Goal: Transaction & Acquisition: Purchase product/service

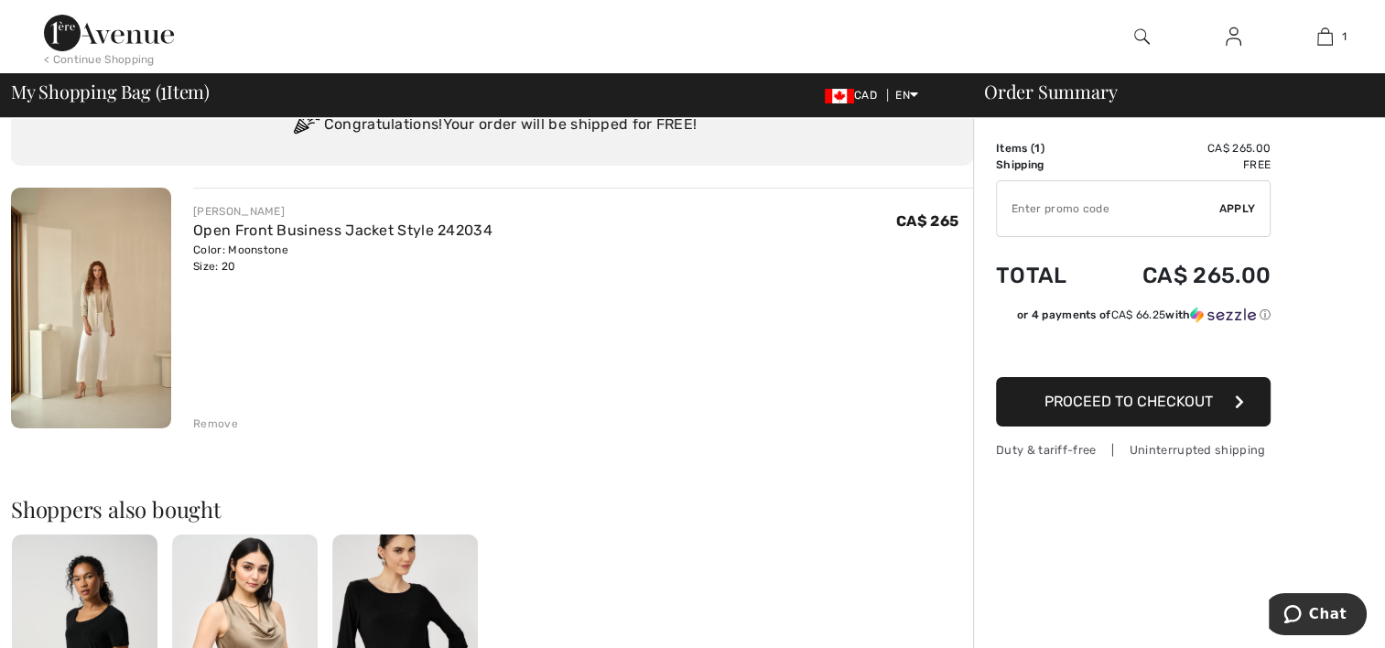
scroll to position [92, 0]
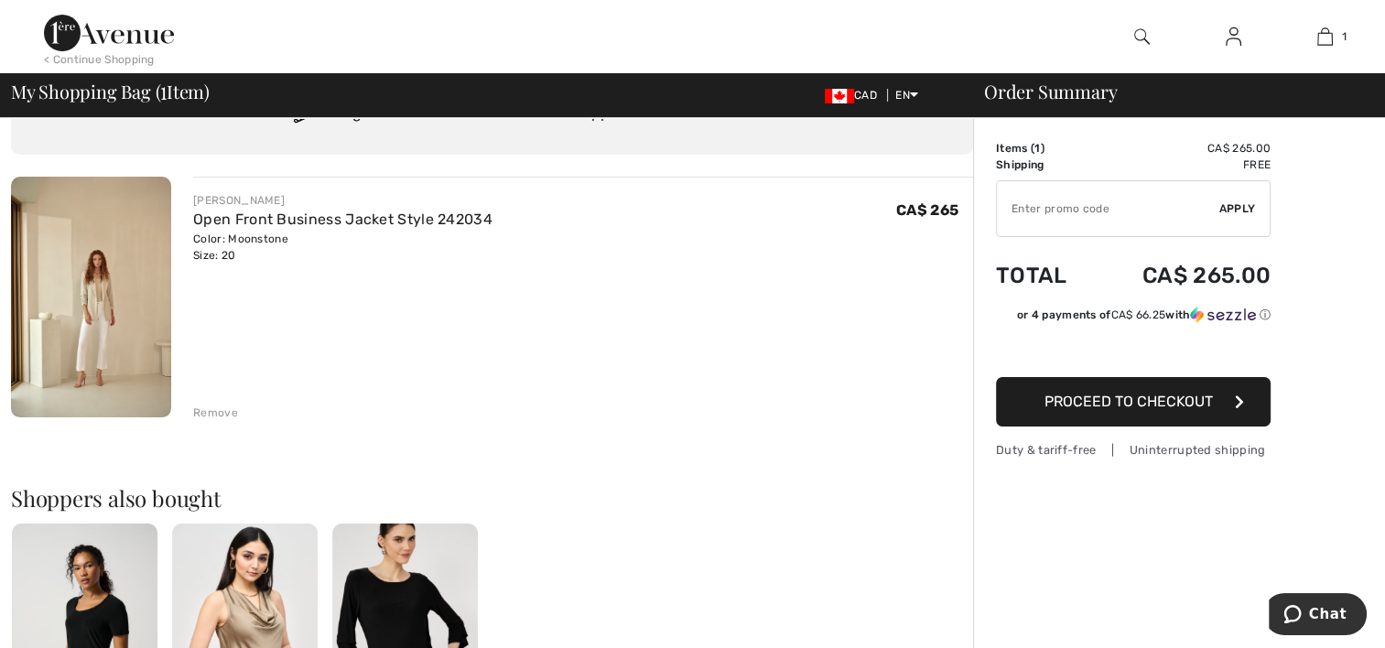
click at [1055, 215] on input "TEXT" at bounding box center [1108, 208] width 222 height 55
type input "EXTRA20"
click at [1229, 211] on span "Apply" at bounding box center [1237, 208] width 37 height 16
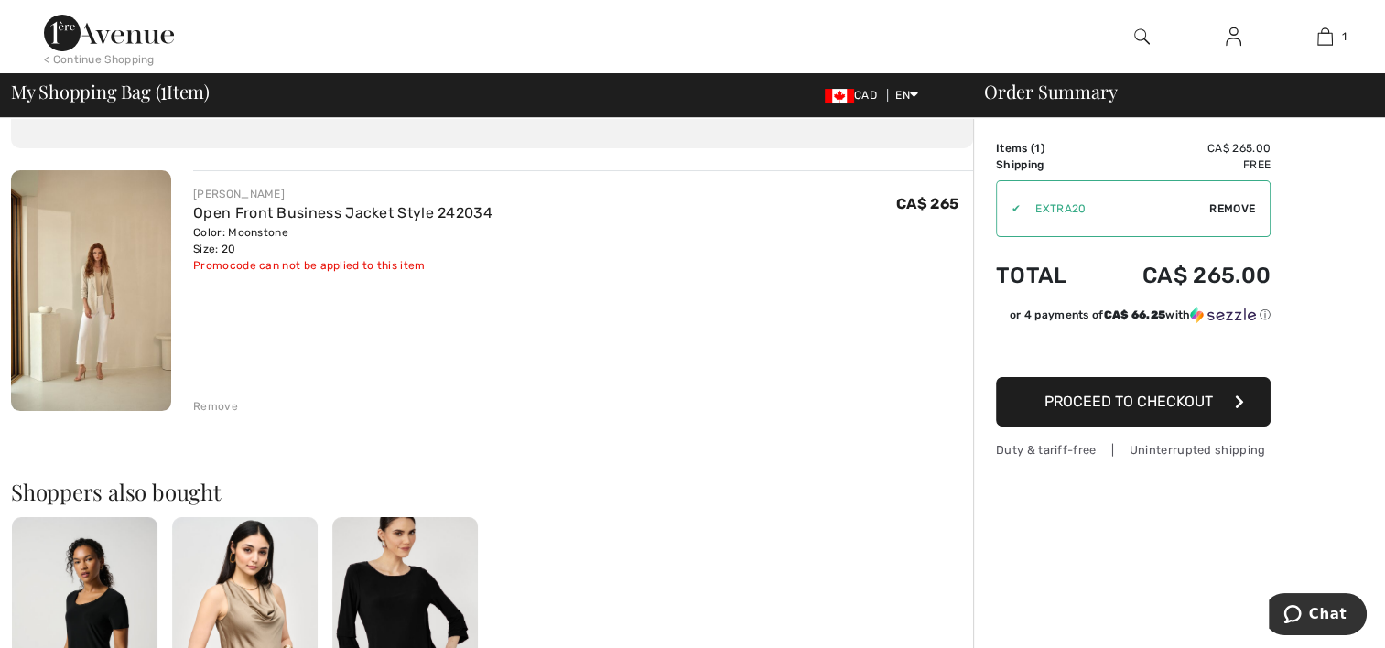
scroll to position [0, 0]
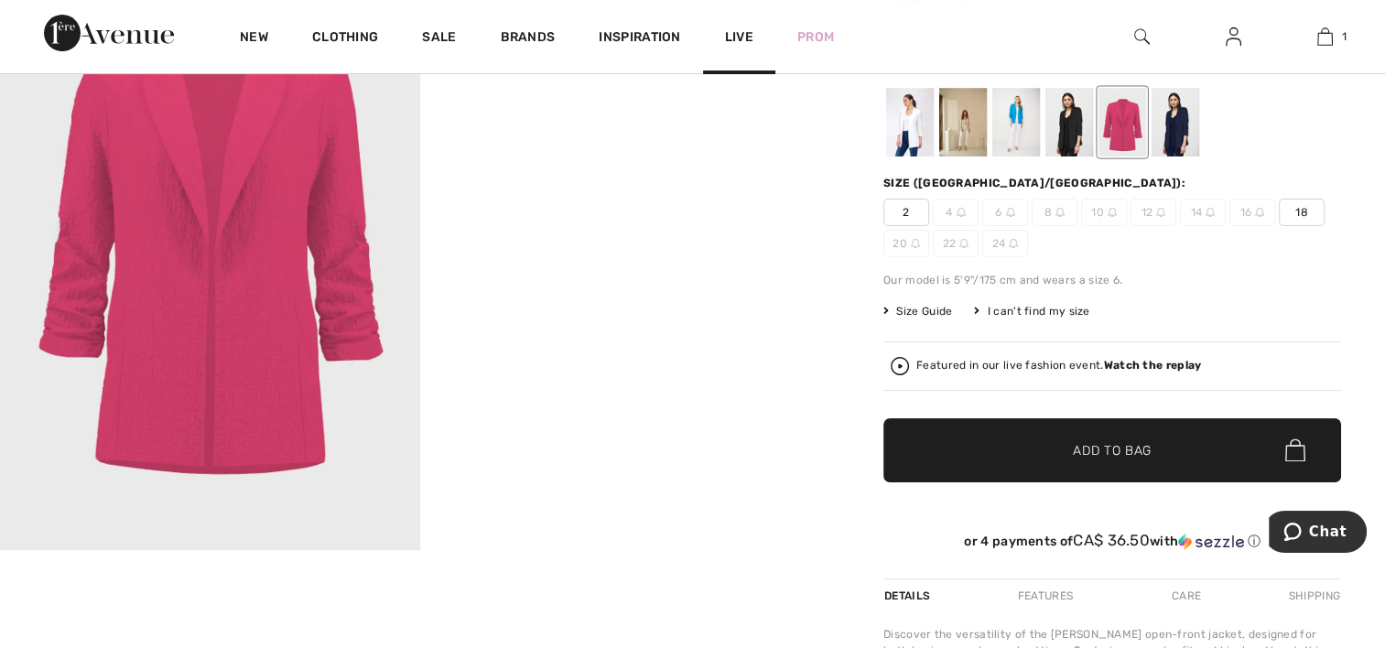
scroll to position [275, 0]
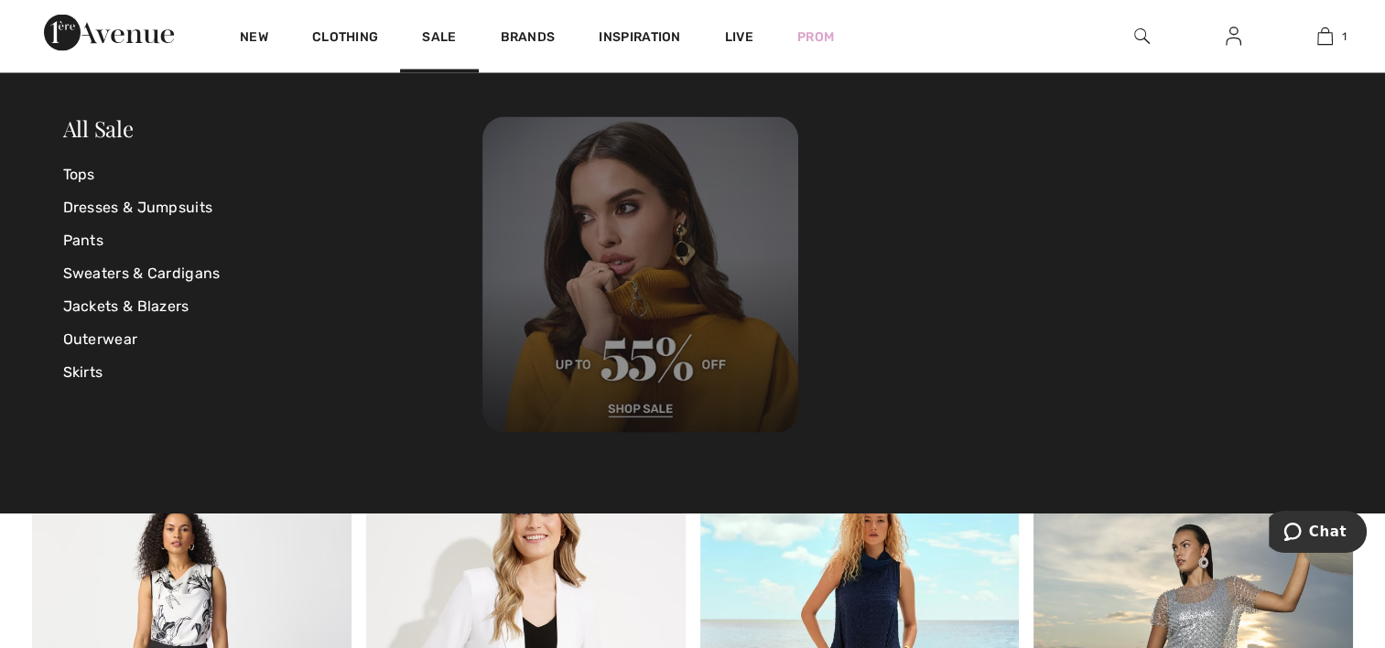
scroll to position [3570, 0]
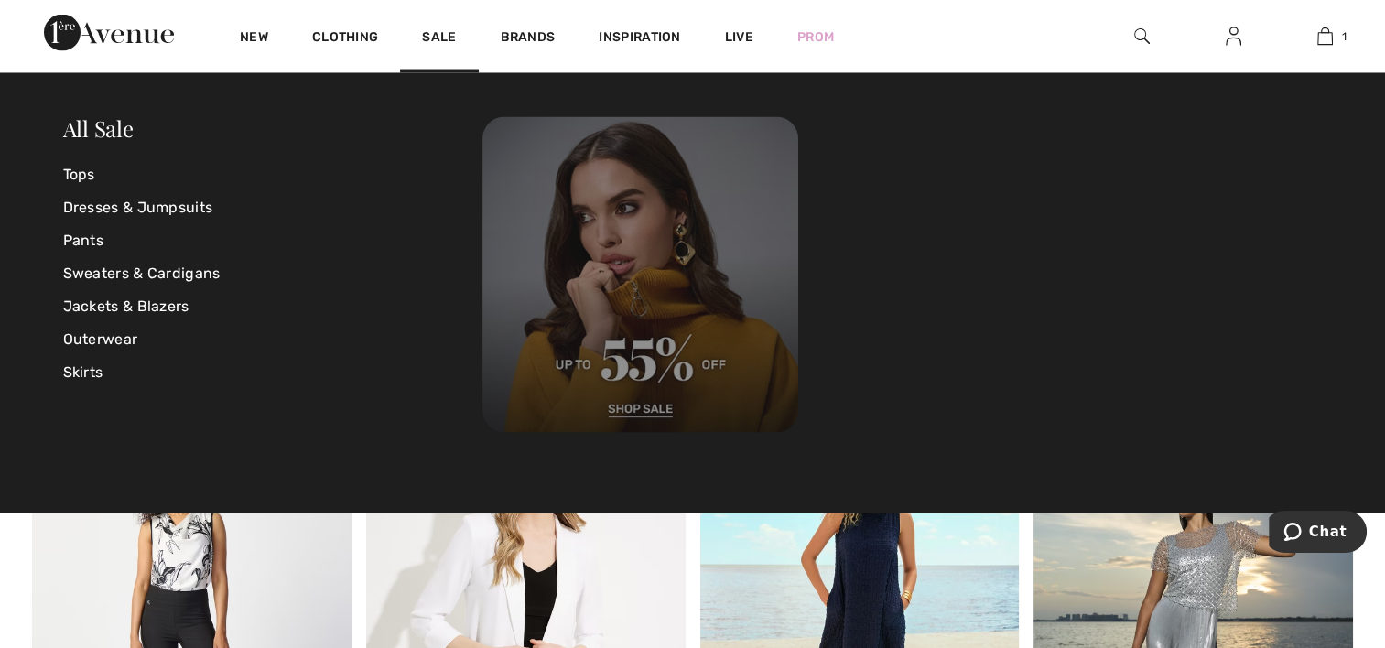
click at [641, 403] on img at bounding box center [640, 275] width 316 height 316
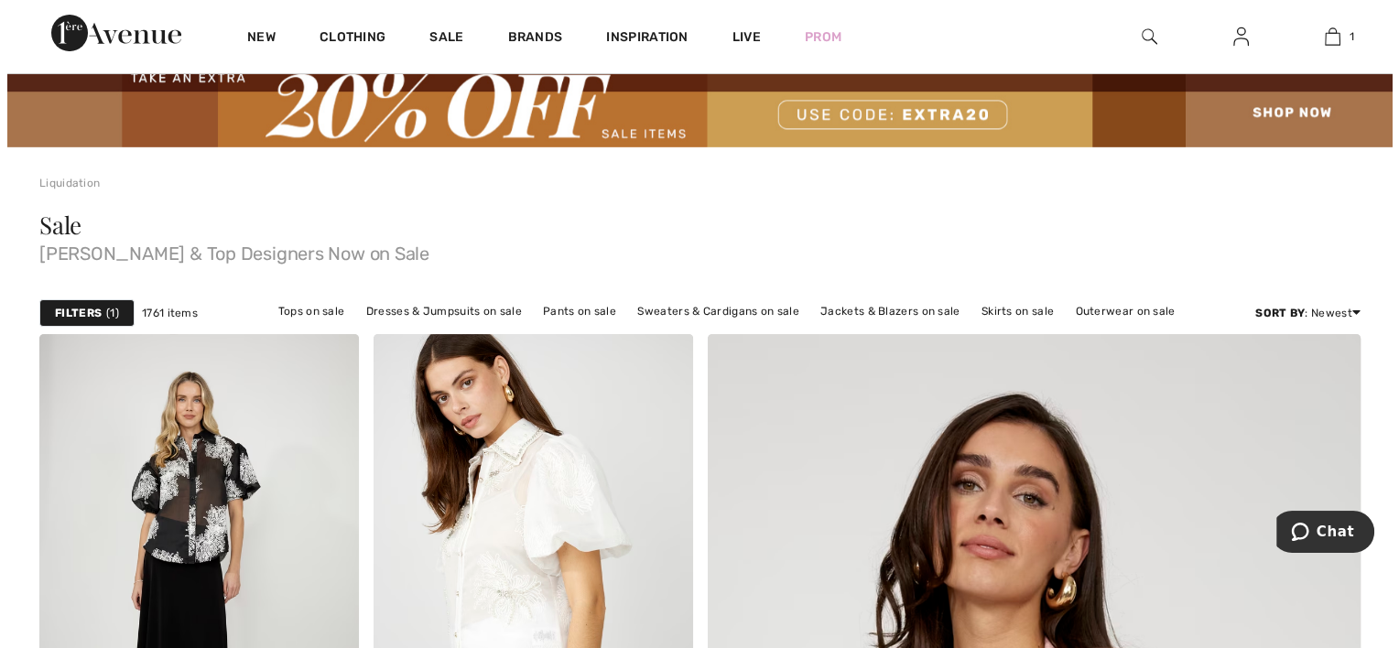
scroll to position [92, 0]
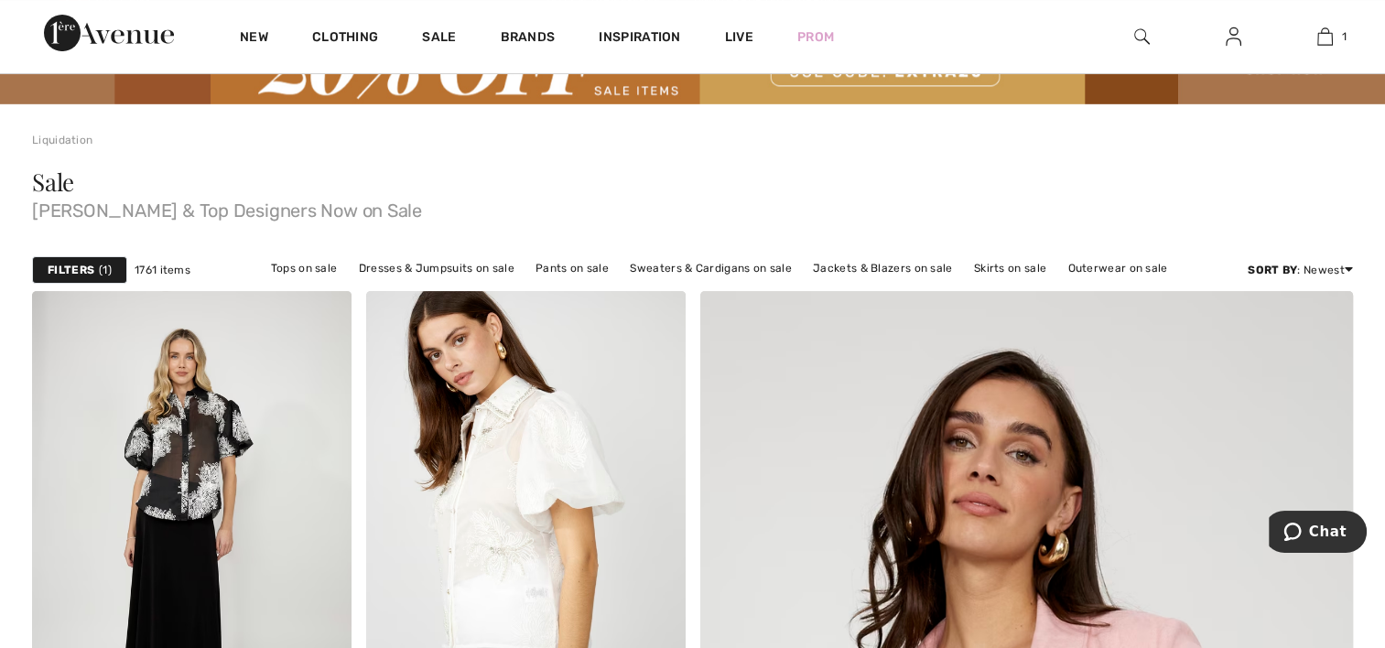
click at [103, 257] on div "Filters 1" at bounding box center [79, 269] width 95 height 27
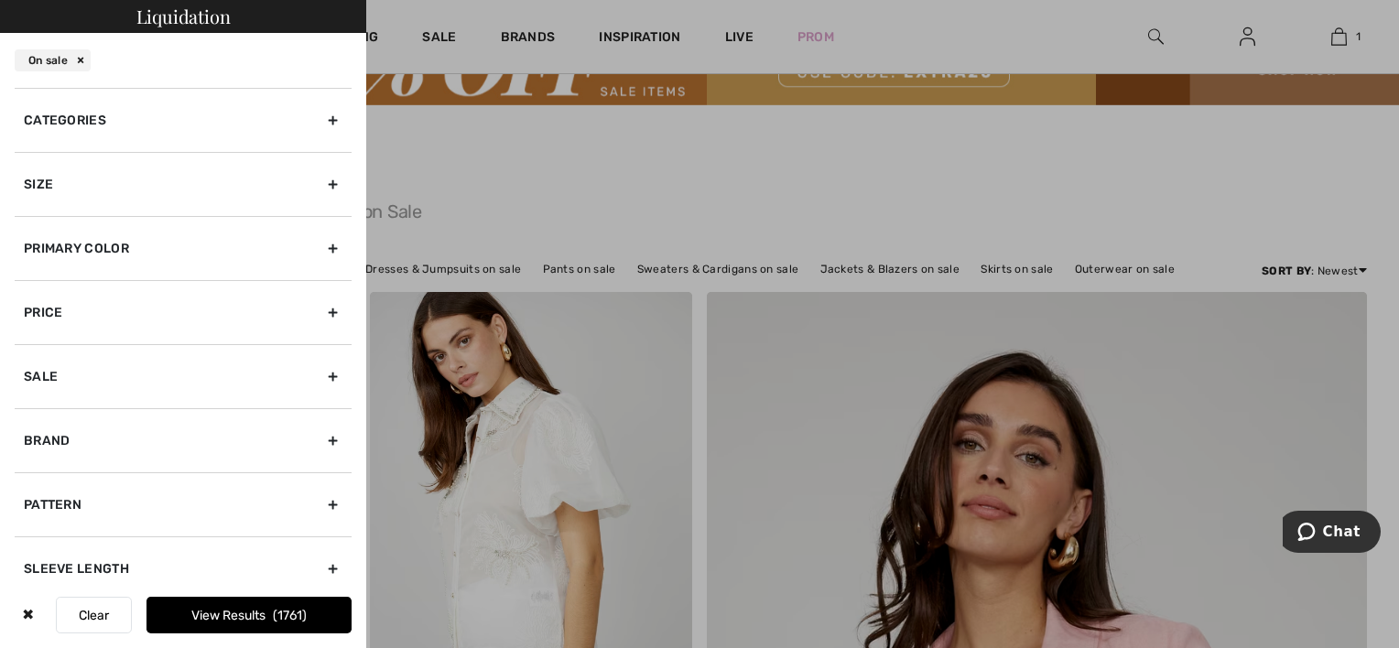
click at [320, 182] on div "Size" at bounding box center [183, 184] width 337 height 64
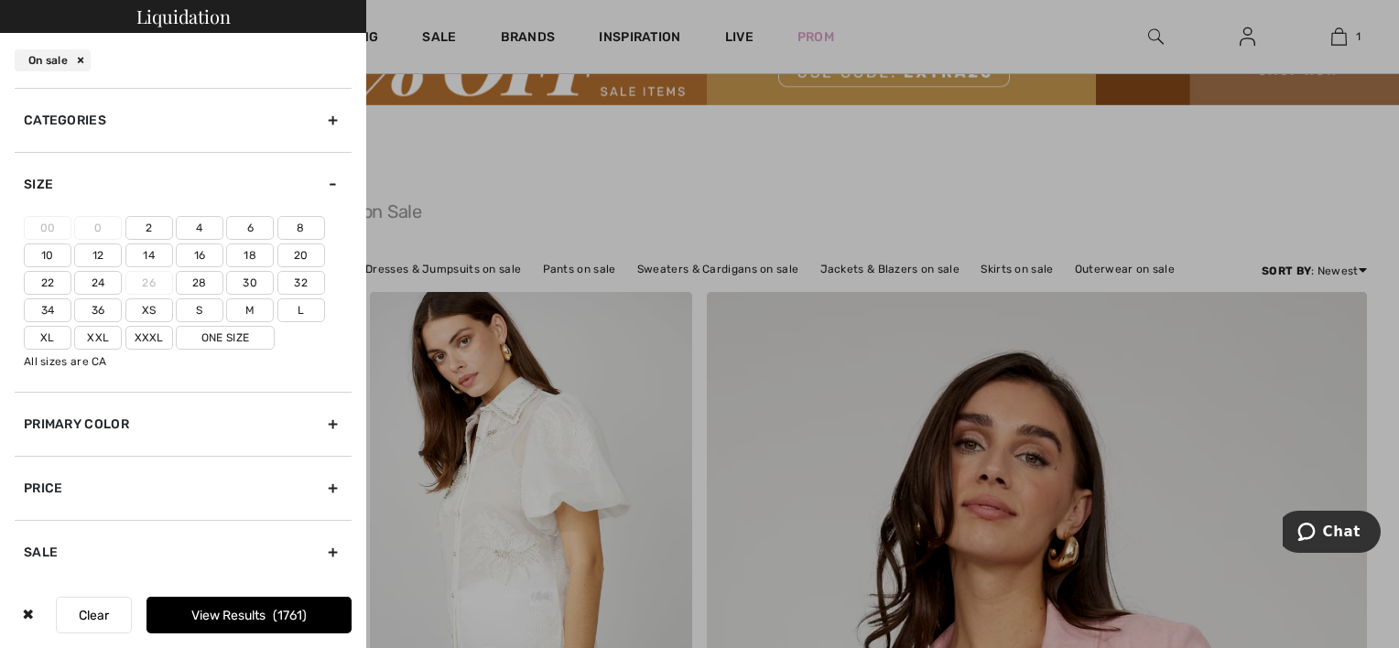
click at [249, 260] on label "18" at bounding box center [250, 255] width 48 height 24
click at [0, 0] on input"] "18" at bounding box center [0, 0] width 0 height 0
click at [307, 263] on label "20" at bounding box center [301, 255] width 48 height 24
click at [0, 0] on input"] "20" at bounding box center [0, 0] width 0 height 0
click at [152, 337] on label "Xxxl" at bounding box center [149, 338] width 48 height 24
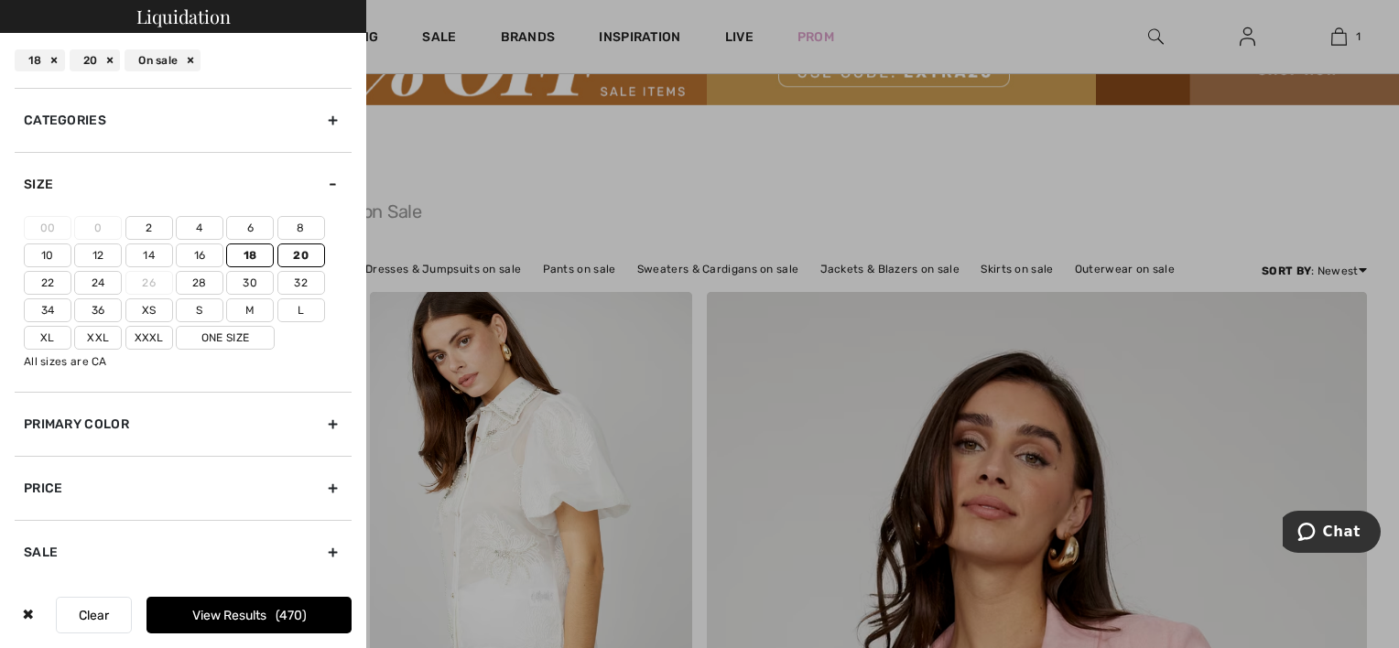
click at [0, 0] on input"] "Xxxl" at bounding box center [0, 0] width 0 height 0
click at [230, 607] on button "View Results 474" at bounding box center [248, 615] width 205 height 37
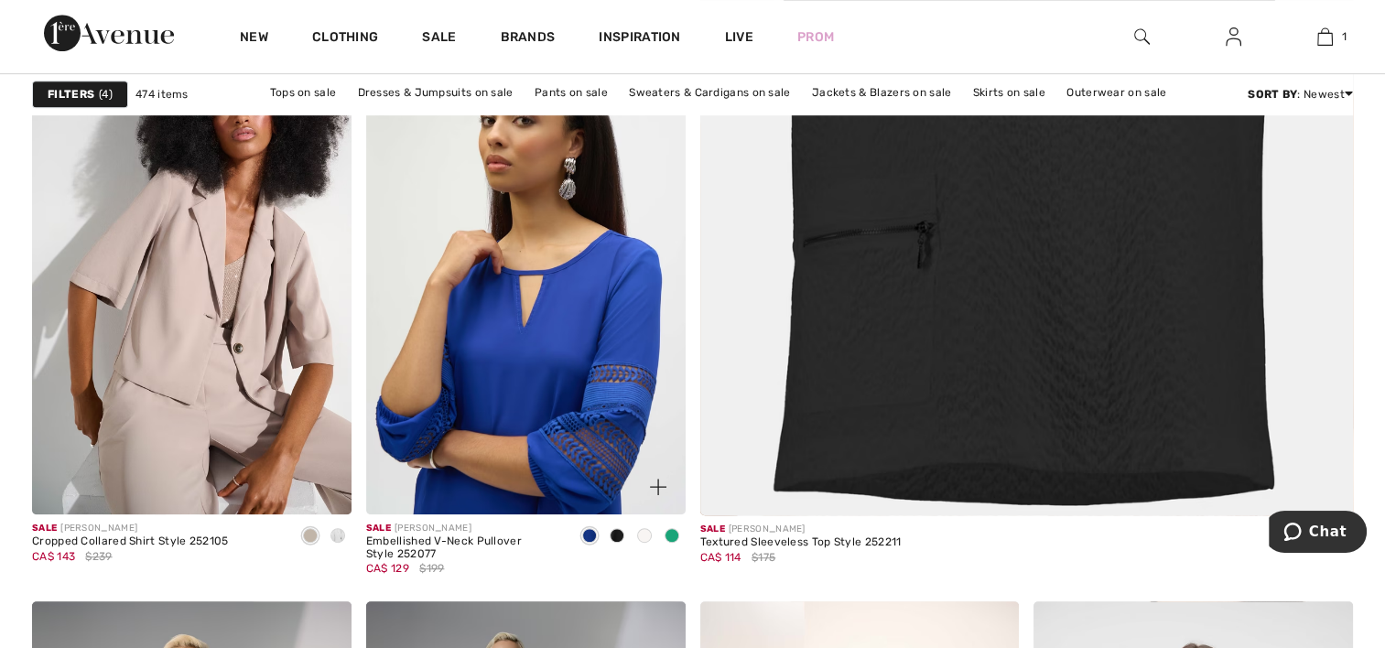
scroll to position [915, 0]
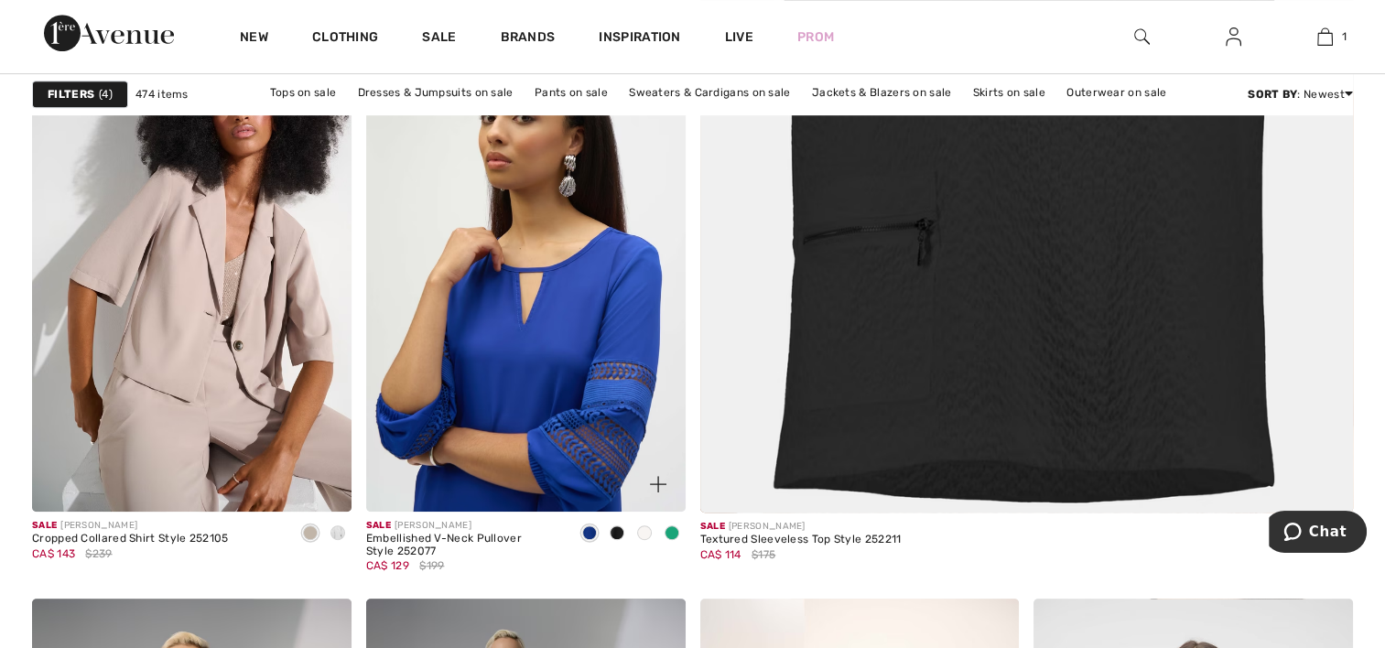
click at [476, 376] on img at bounding box center [525, 272] width 319 height 479
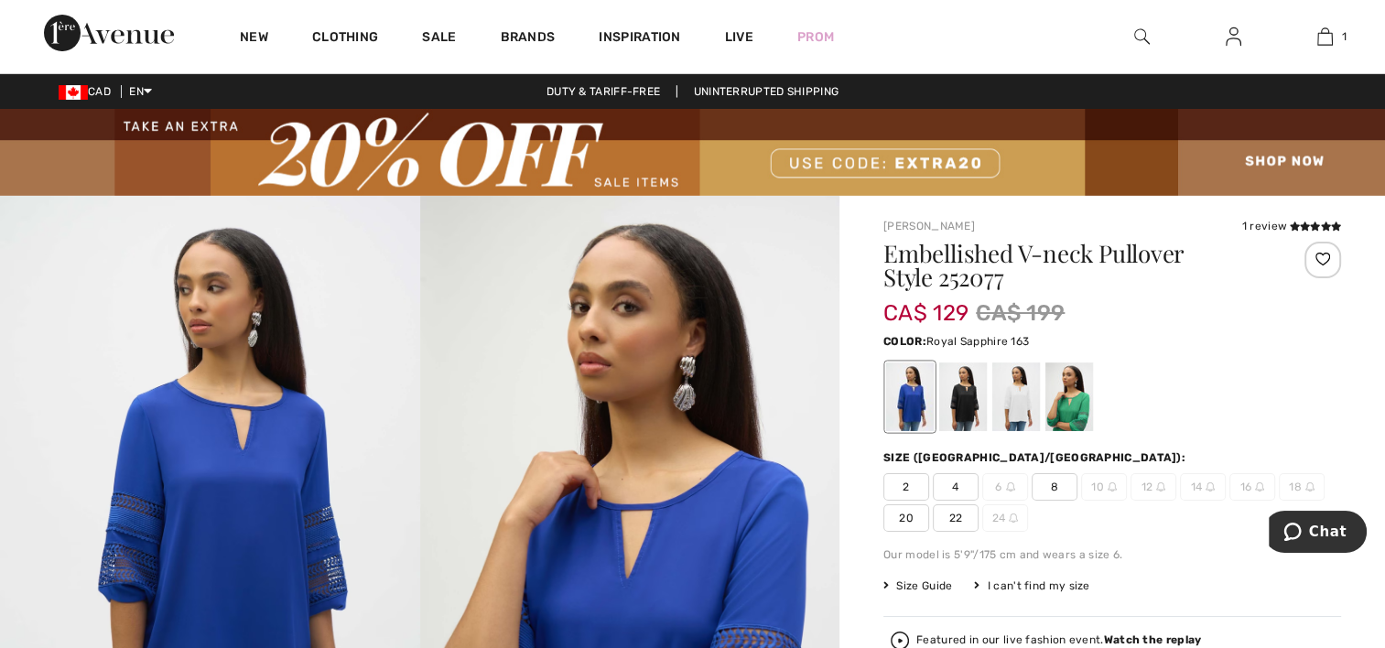
click at [919, 512] on span "20" at bounding box center [906, 517] width 46 height 27
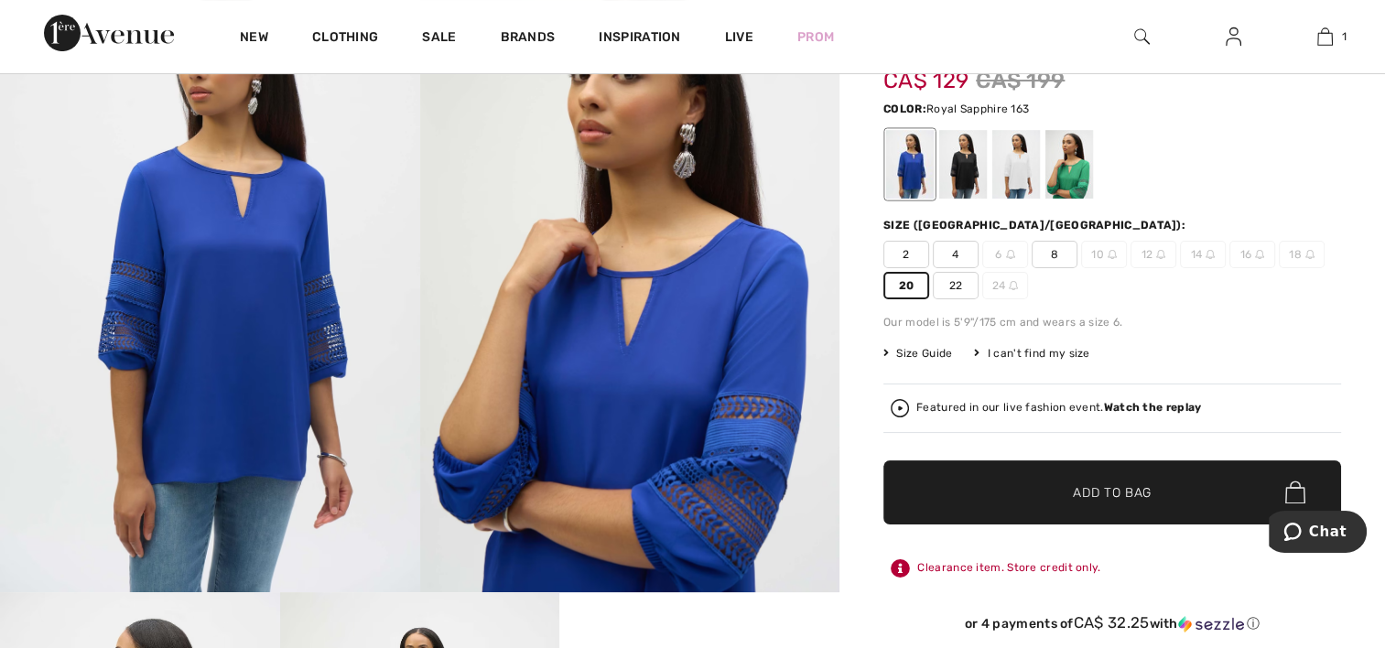
scroll to position [275, 0]
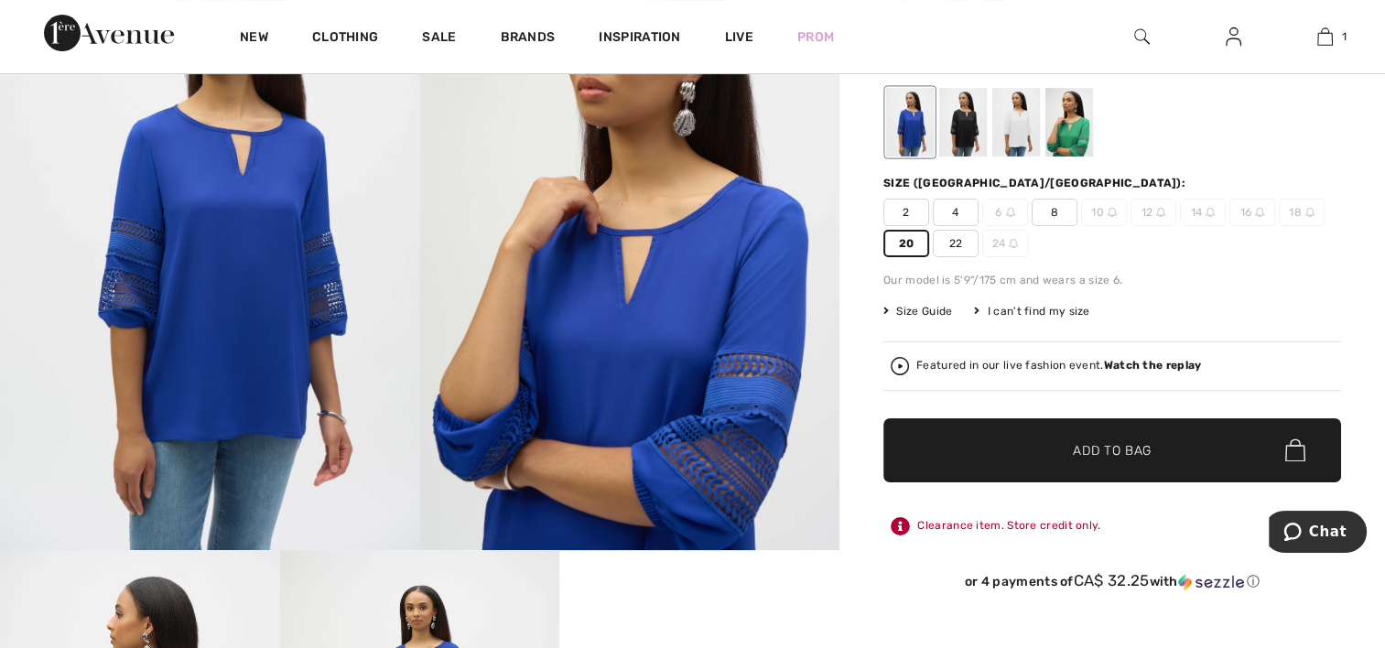
click at [1092, 447] on span "Add to Bag" at bounding box center [1112, 449] width 79 height 19
click at [1116, 443] on span "Add to Bag" at bounding box center [1112, 449] width 79 height 19
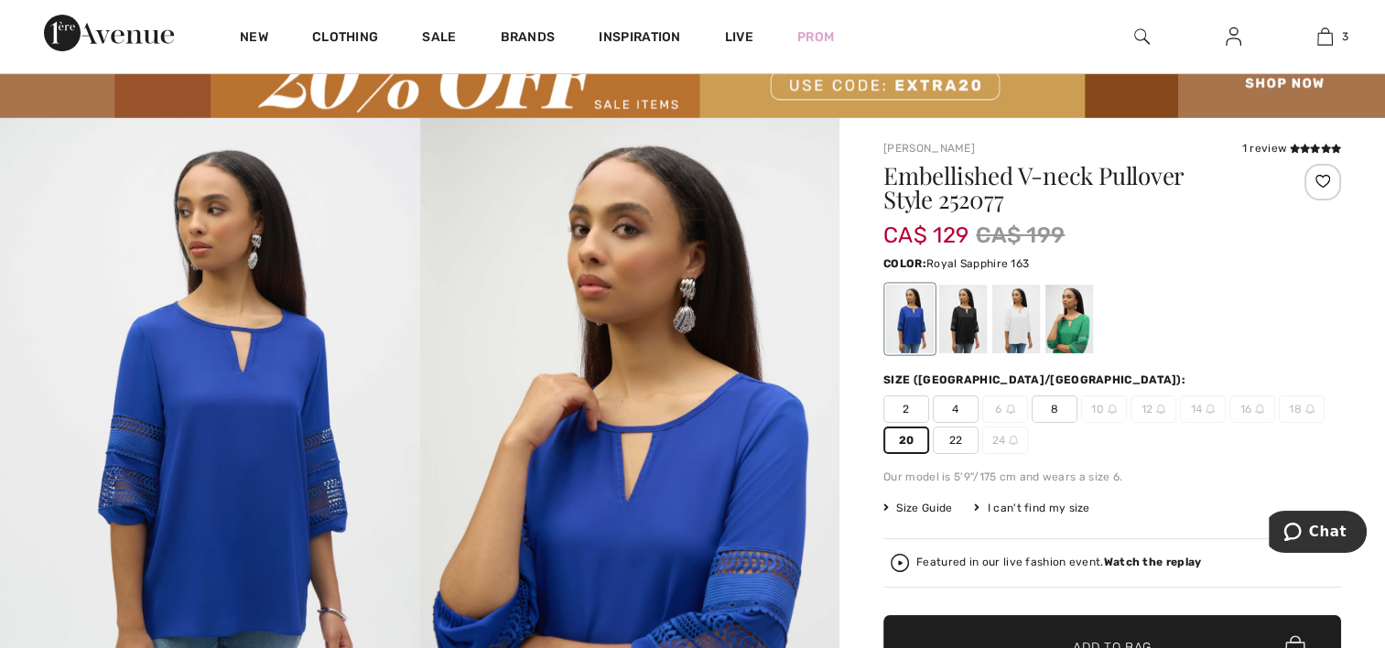
scroll to position [0, 0]
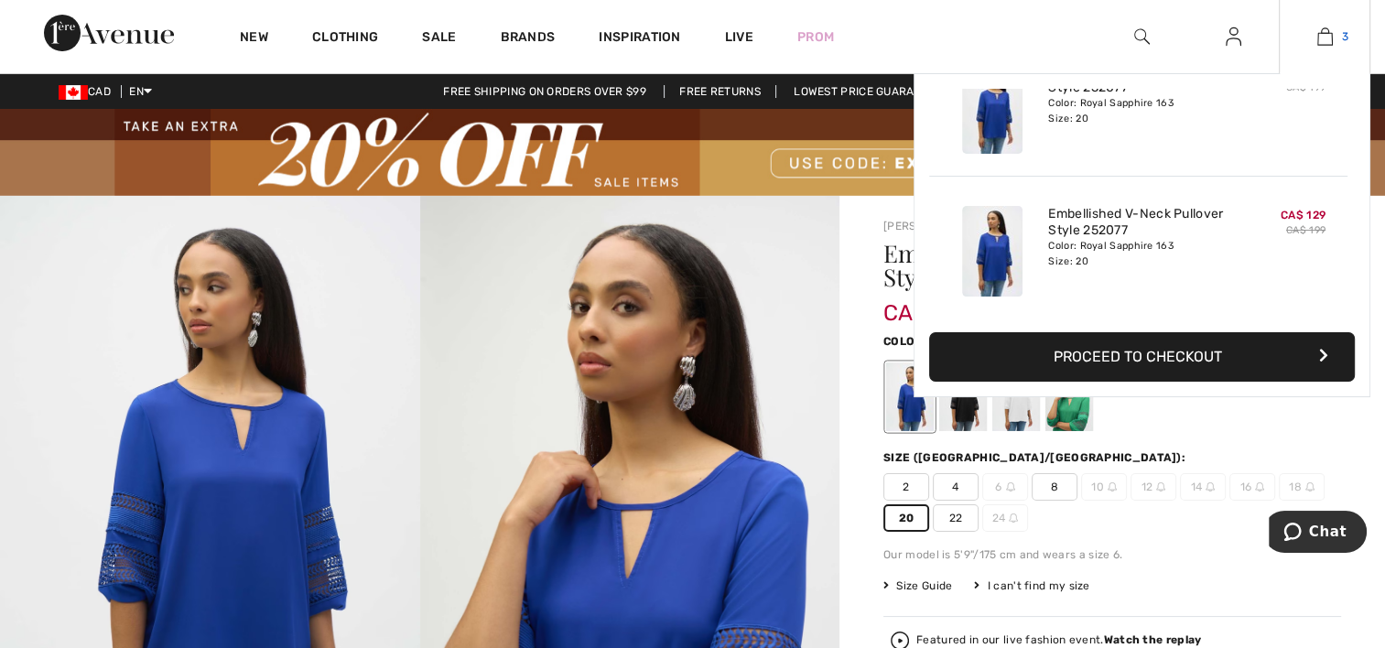
click at [1317, 38] on img at bounding box center [1325, 37] width 16 height 22
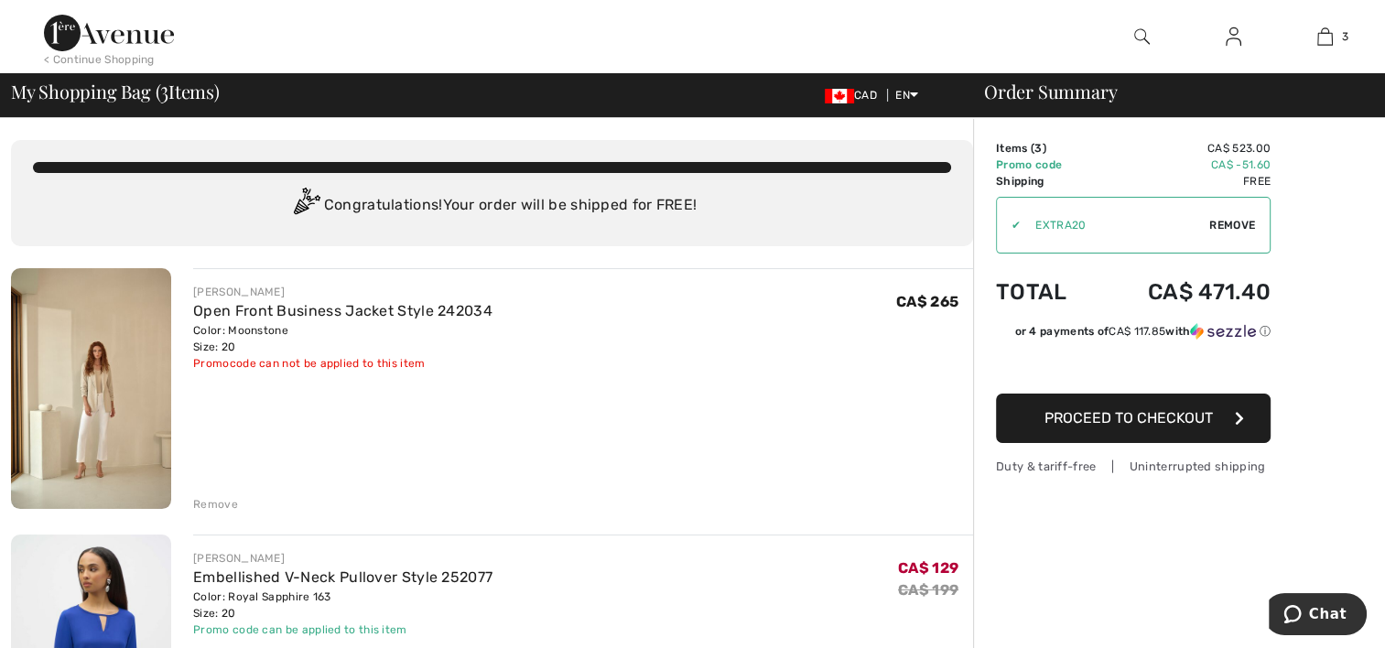
click at [224, 502] on div "Remove" at bounding box center [215, 504] width 45 height 16
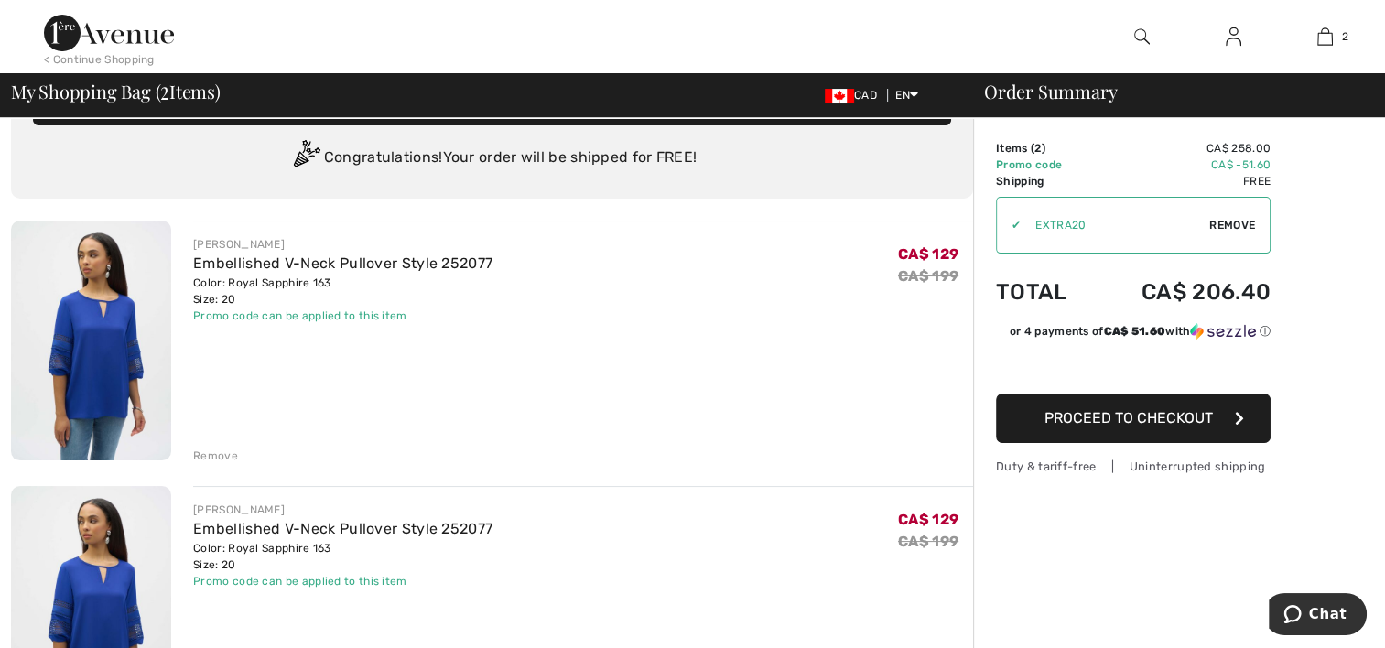
scroll to position [92, 0]
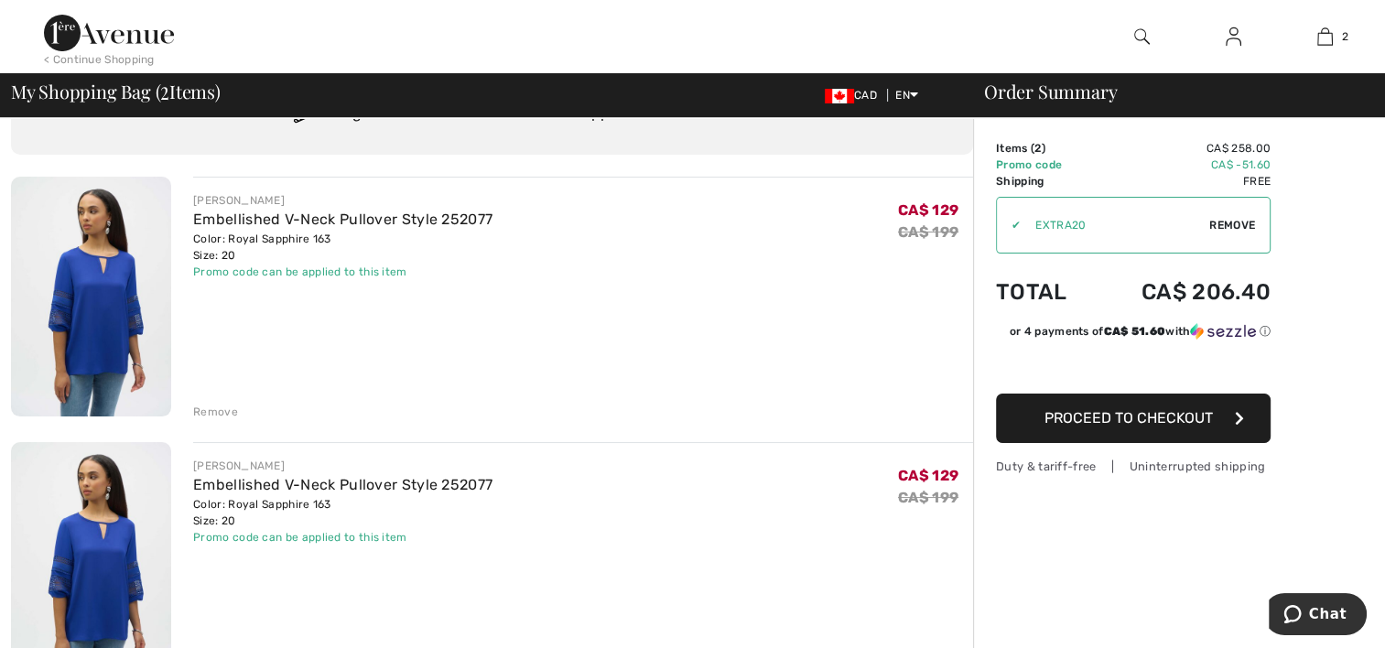
click at [205, 417] on div "Remove" at bounding box center [215, 412] width 45 height 16
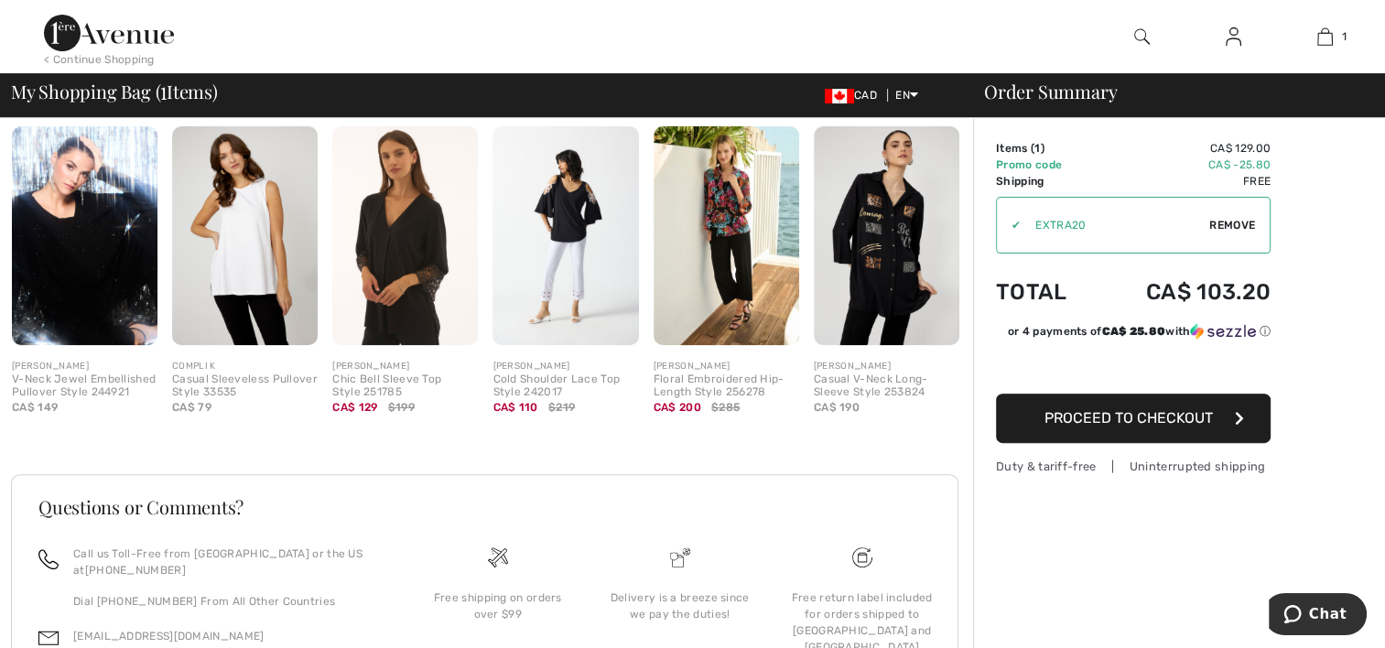
scroll to position [366, 0]
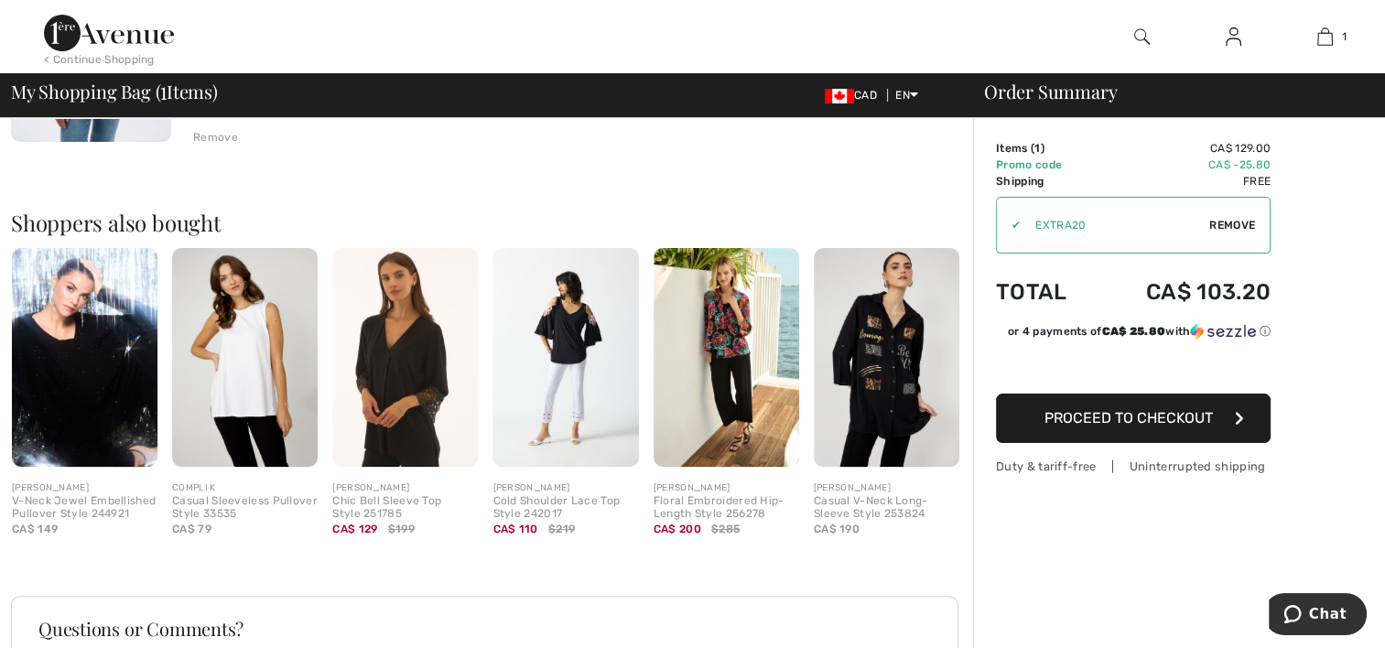
click at [902, 355] on img at bounding box center [887, 357] width 146 height 219
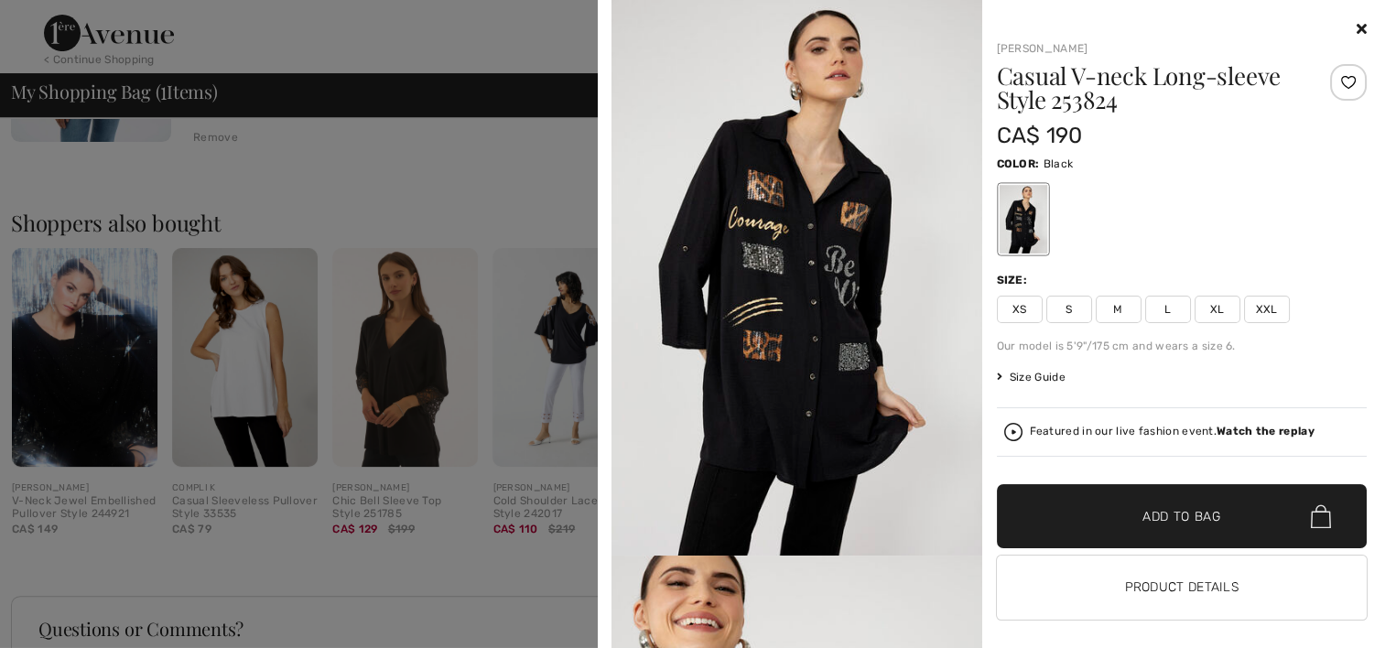
click at [477, 258] on div at bounding box center [692, 324] width 1385 height 648
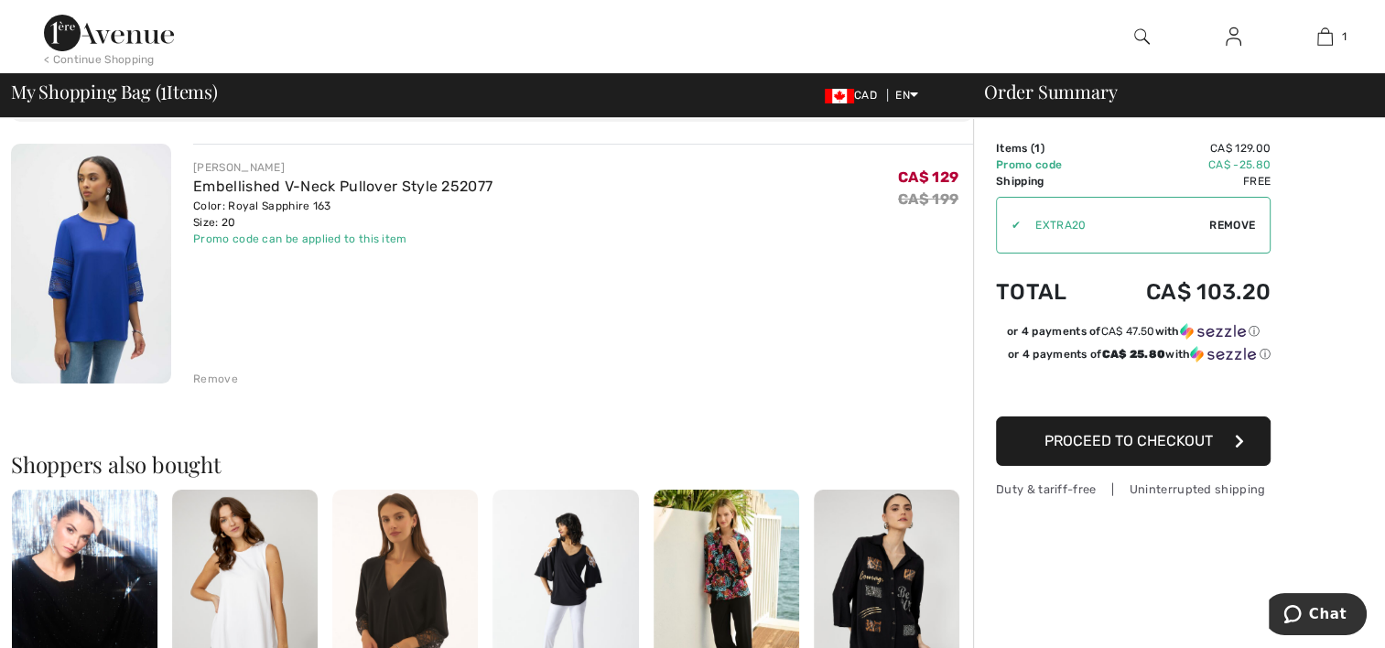
scroll to position [92, 0]
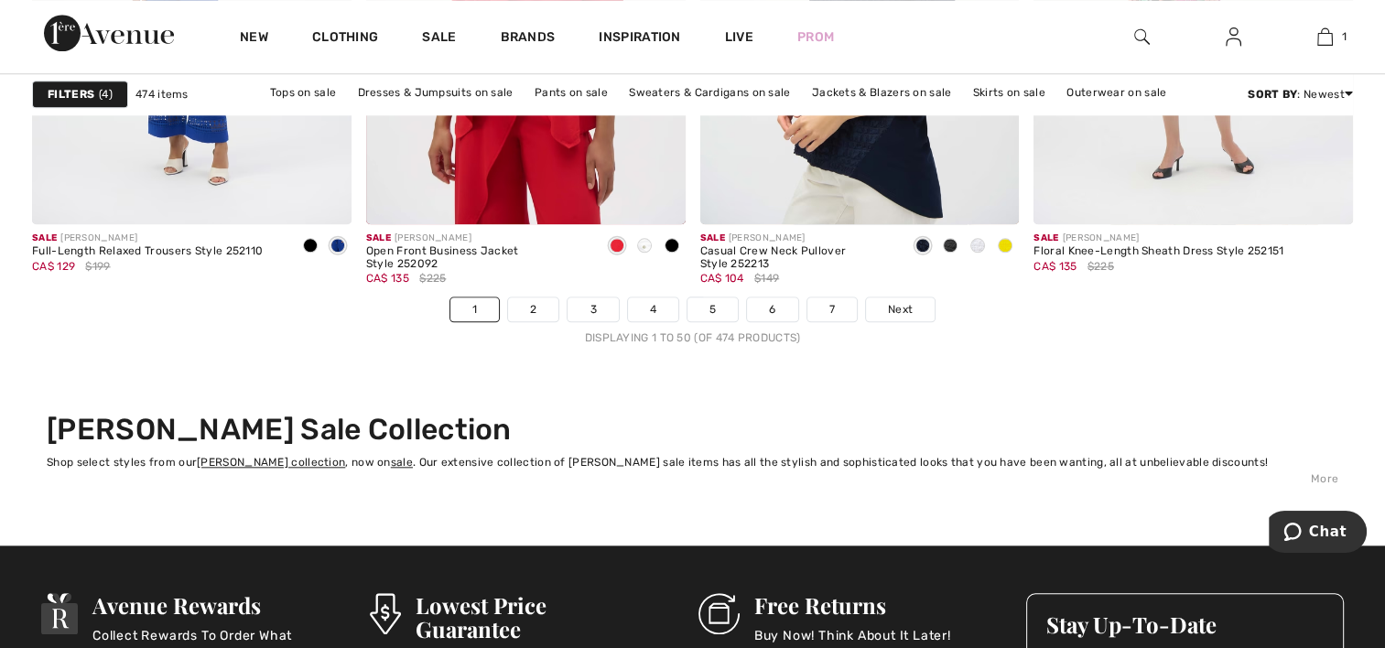
scroll to position [8696, 0]
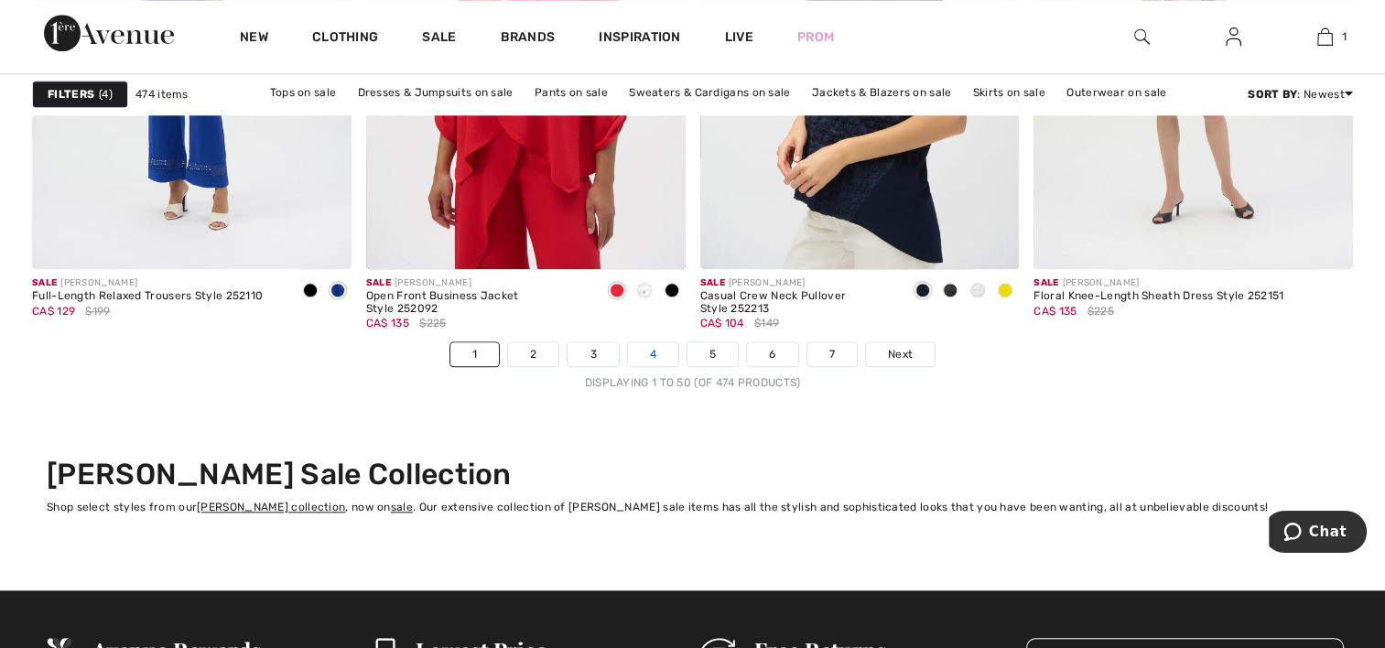
click at [646, 347] on link "4" at bounding box center [653, 354] width 50 height 24
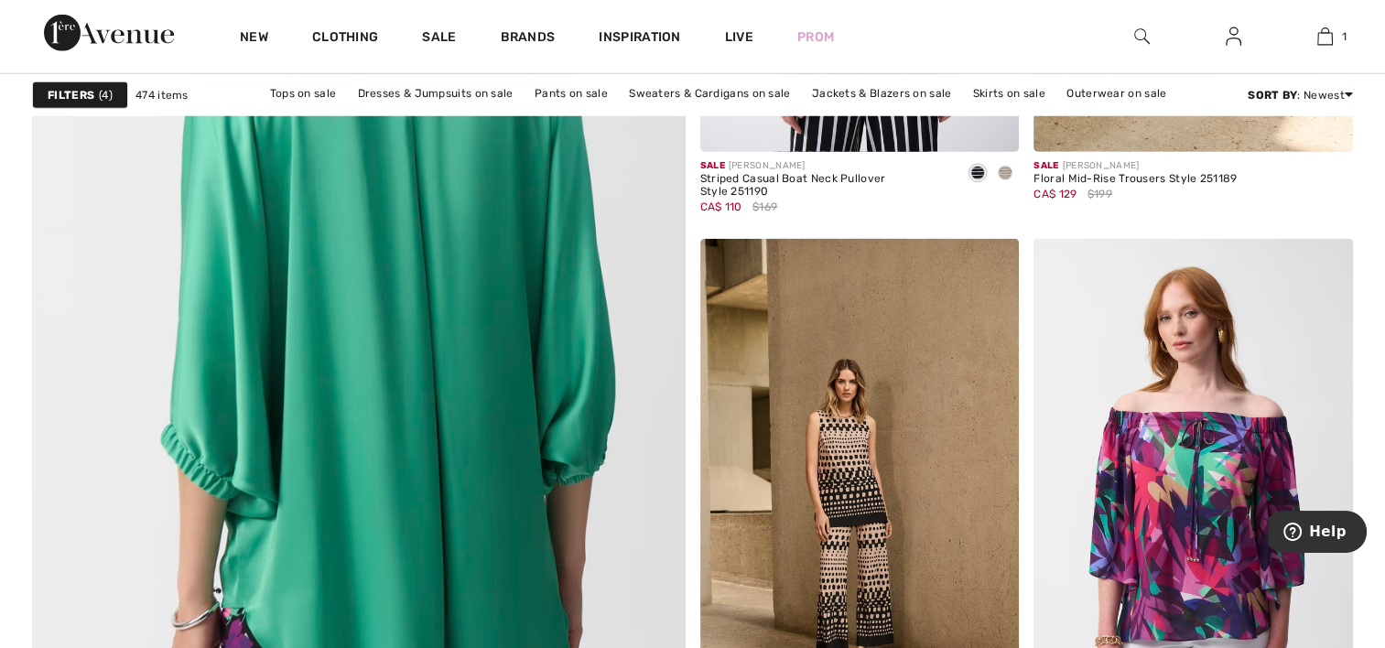
scroll to position [4851, 0]
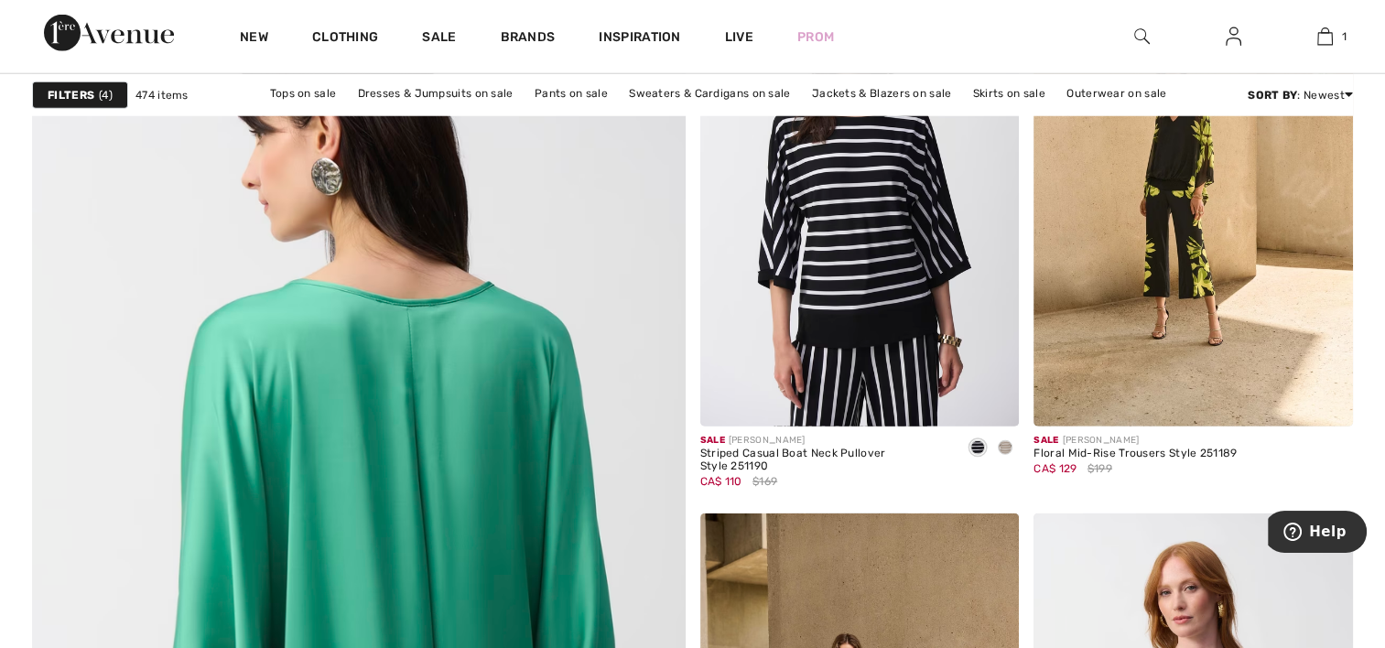
click at [372, 326] on img at bounding box center [359, 535] width 784 height 1175
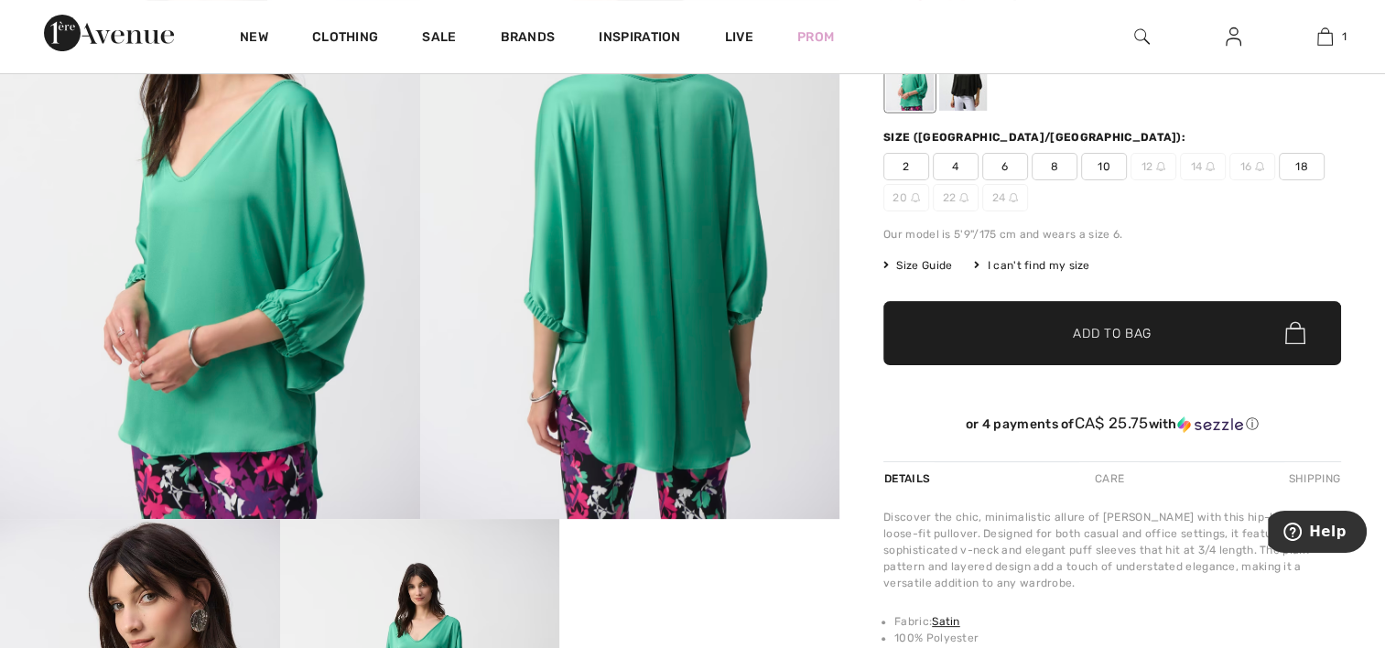
scroll to position [275, 0]
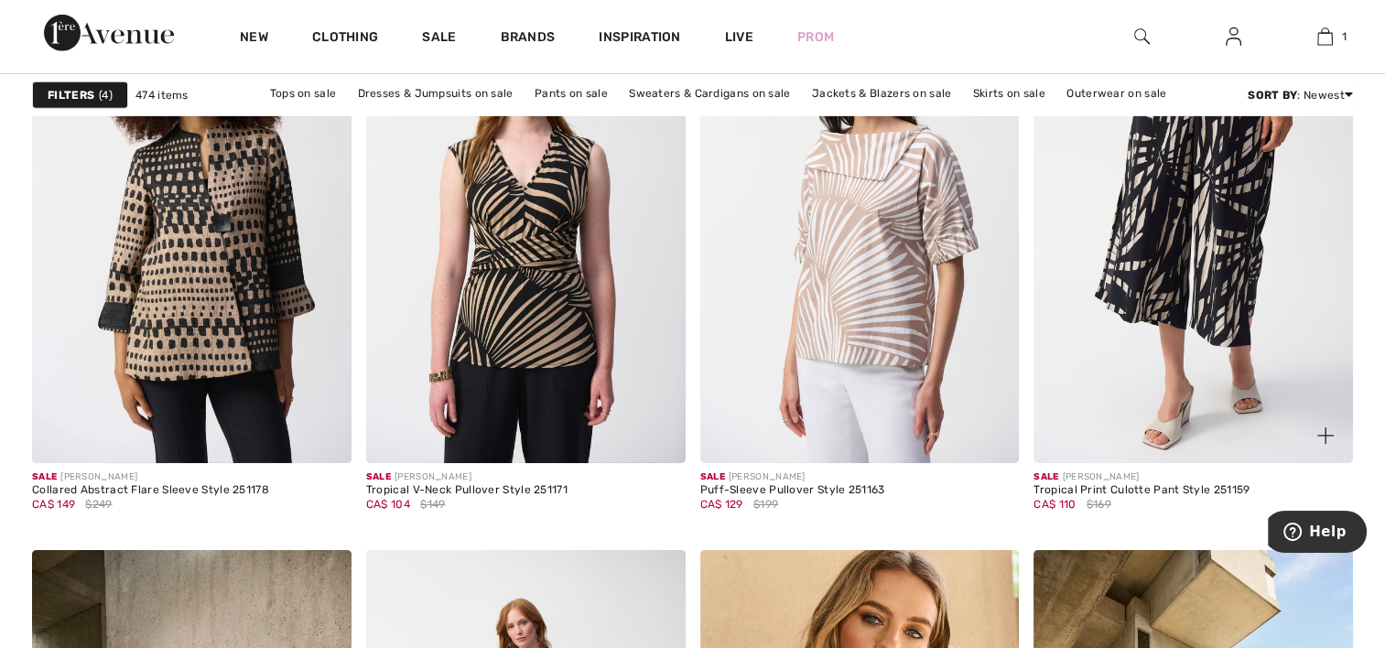
scroll to position [5950, 0]
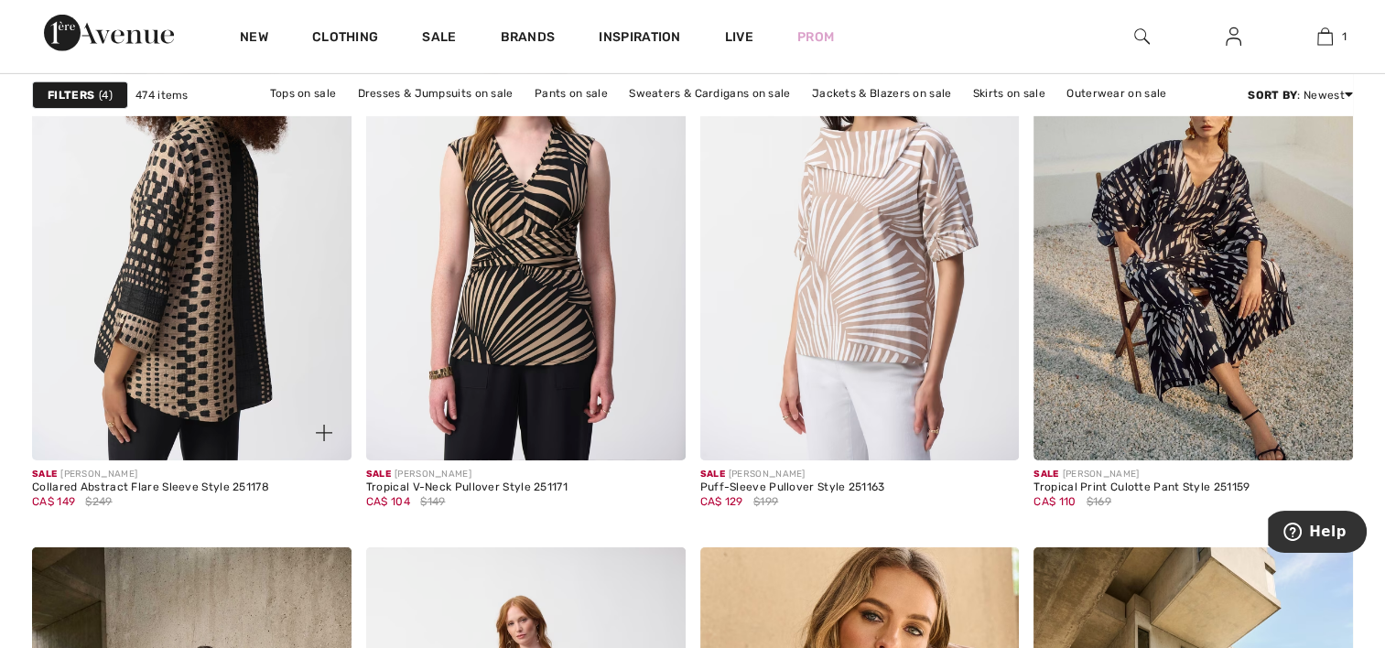
click at [223, 323] on img at bounding box center [191, 221] width 319 height 479
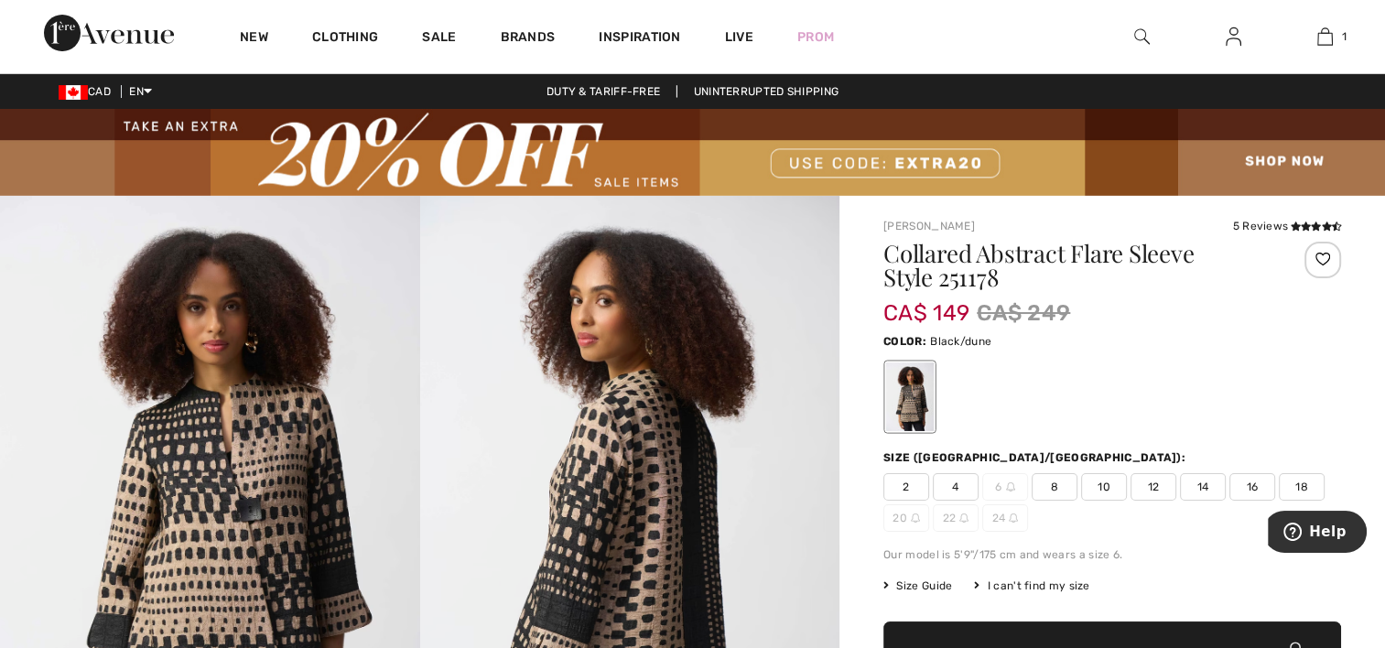
click at [1300, 483] on span "18" at bounding box center [1302, 486] width 46 height 27
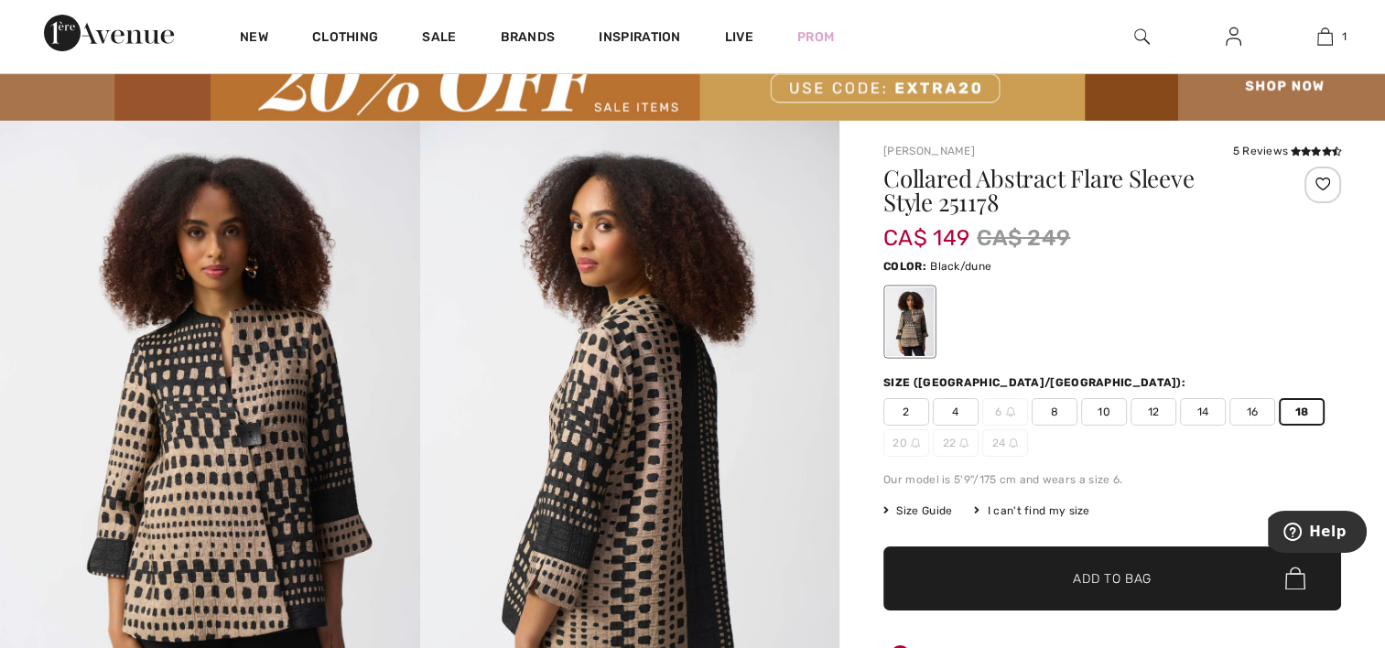
scroll to position [92, 0]
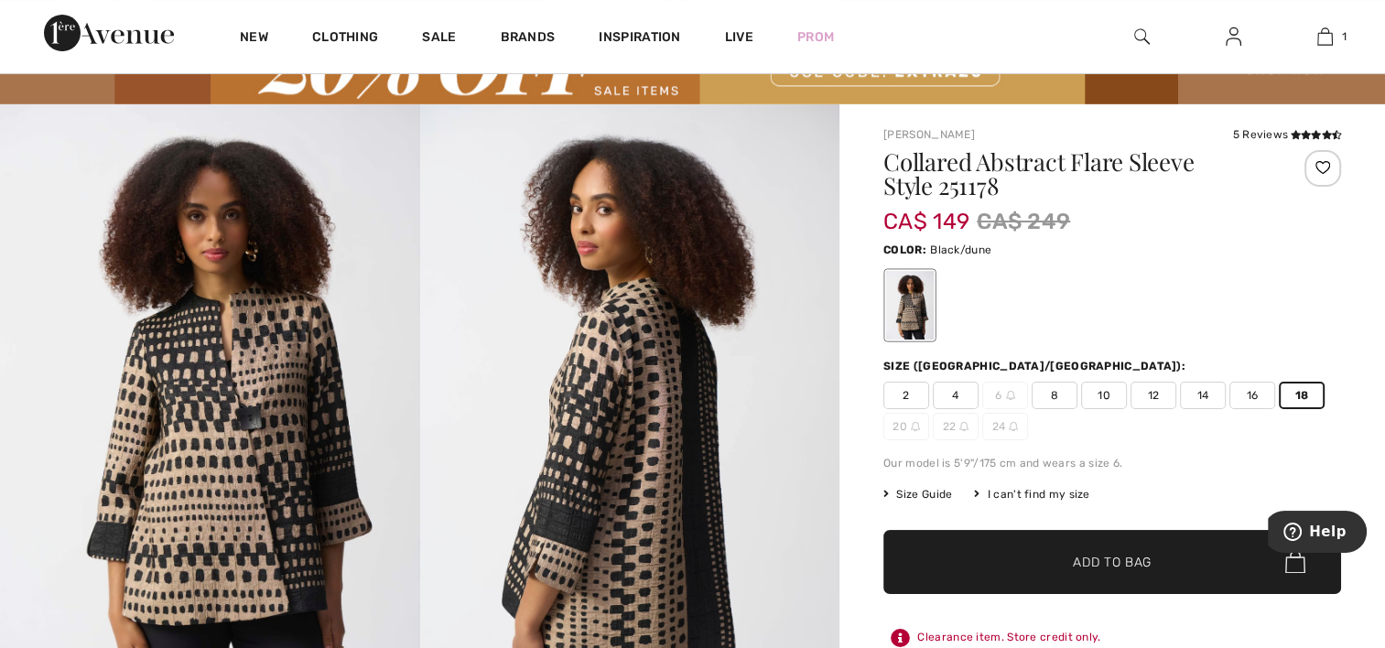
click at [1126, 558] on span "Add to Bag" at bounding box center [1112, 561] width 79 height 19
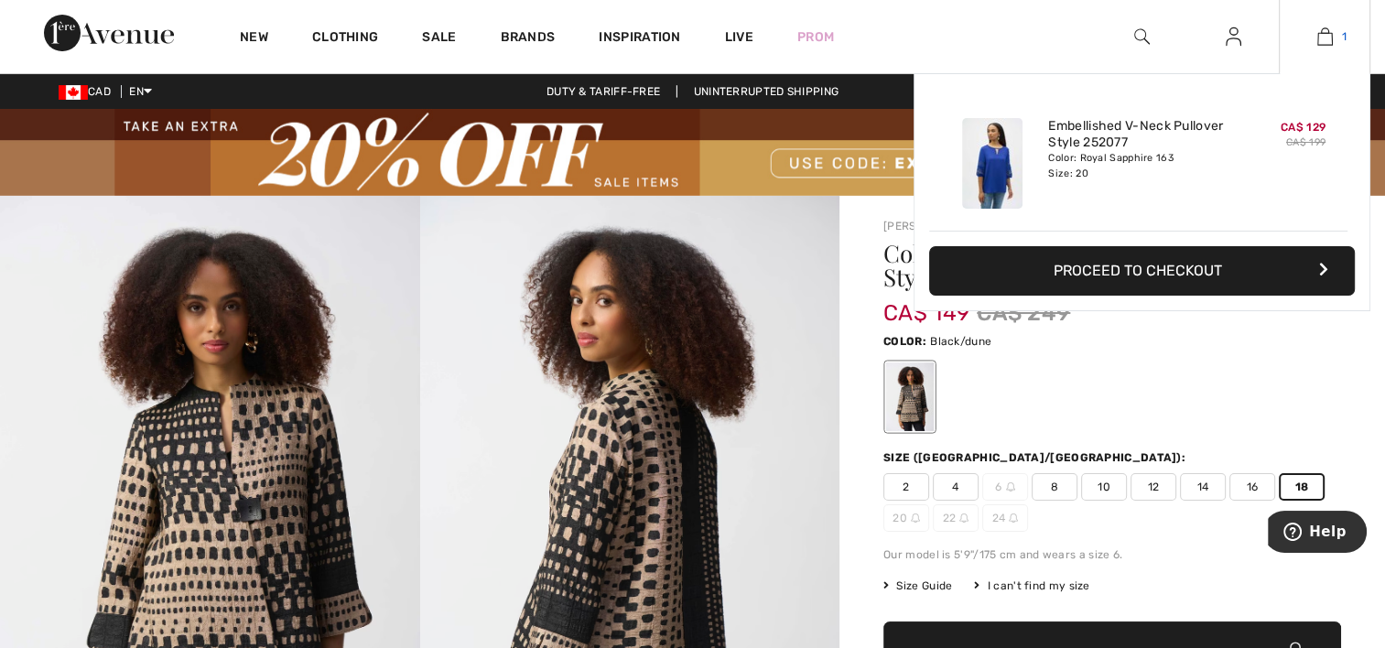
click at [1324, 34] on img at bounding box center [1325, 37] width 16 height 22
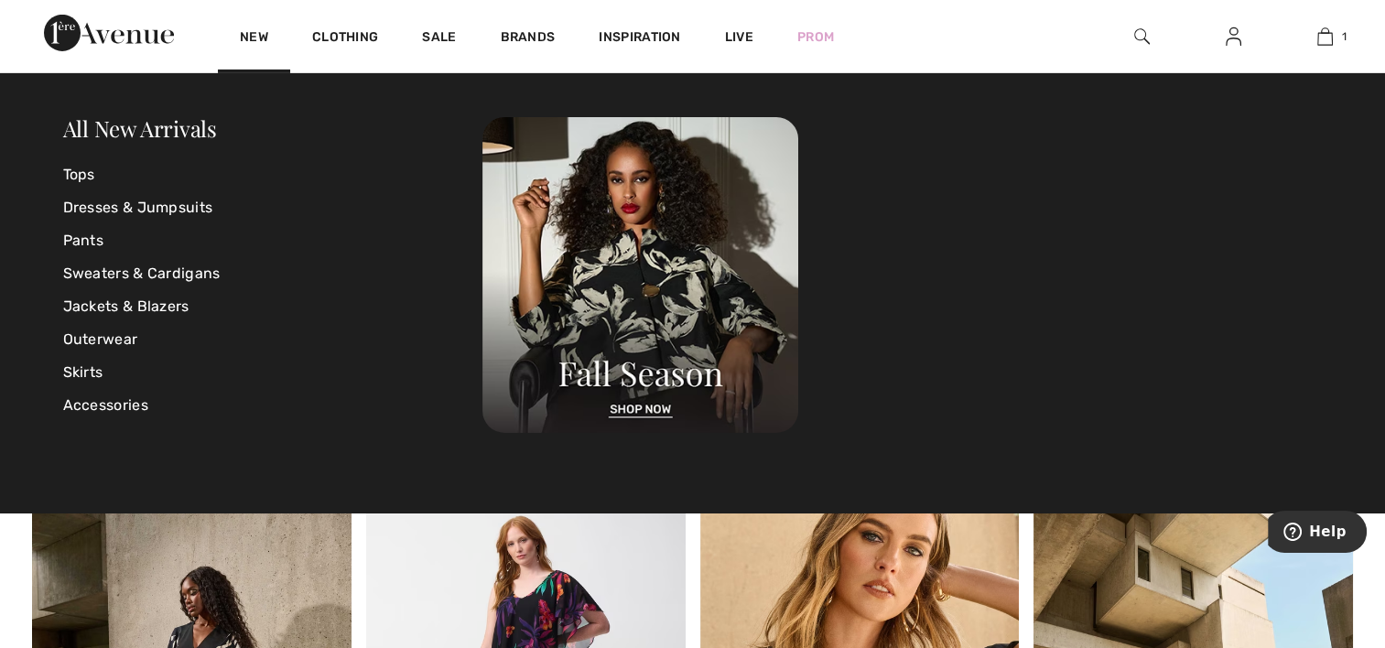
scroll to position [6041, 0]
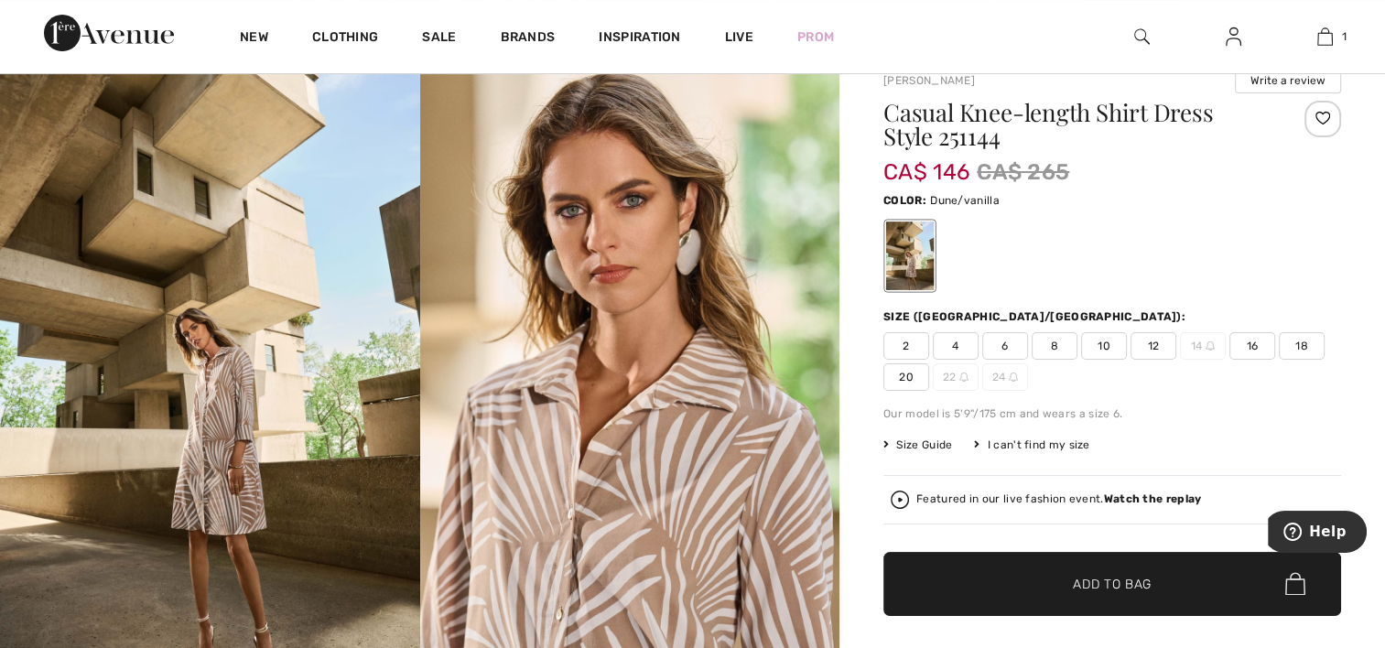
scroll to position [183, 0]
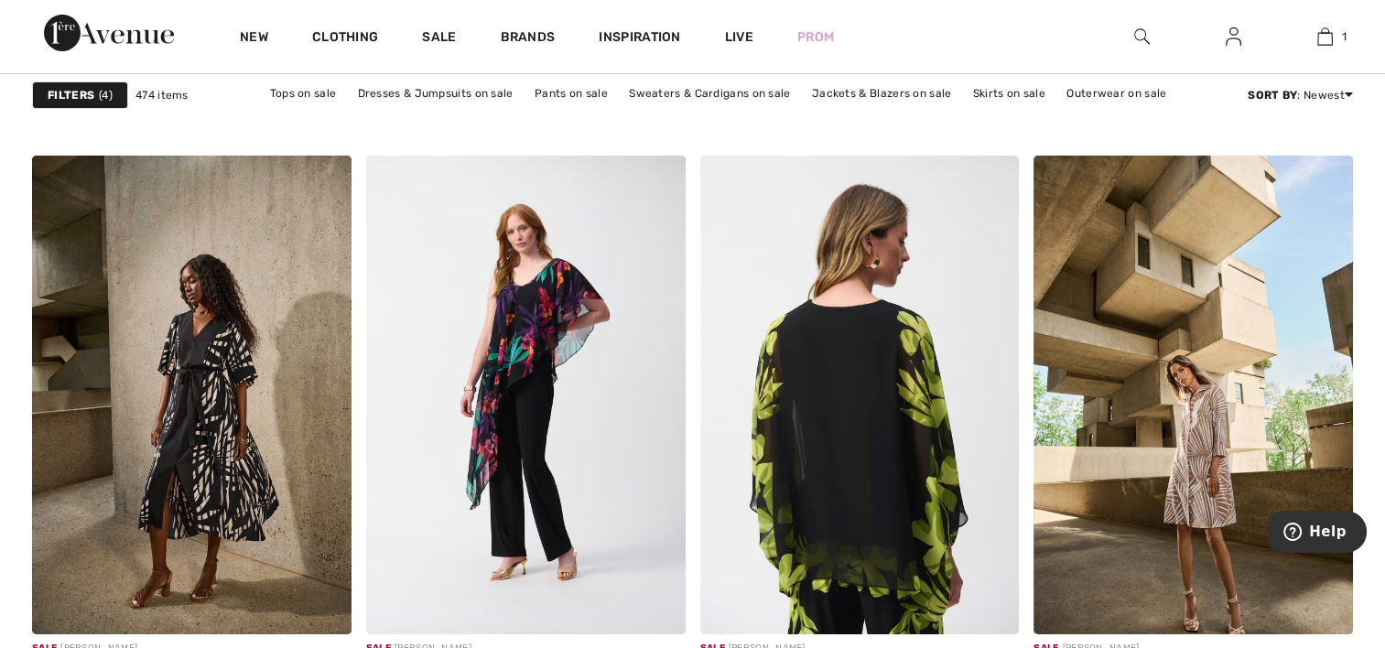
scroll to position [6224, 0]
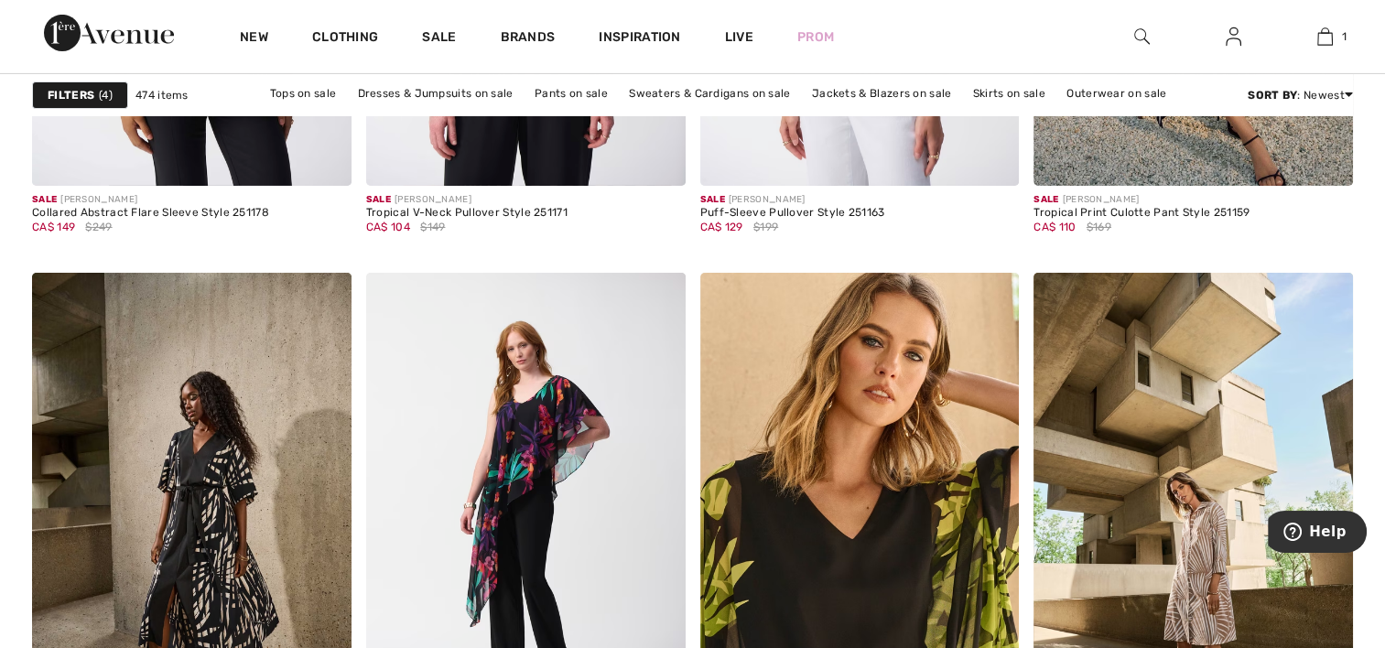
click at [114, 89] on div "Filters 4" at bounding box center [80, 94] width 96 height 27
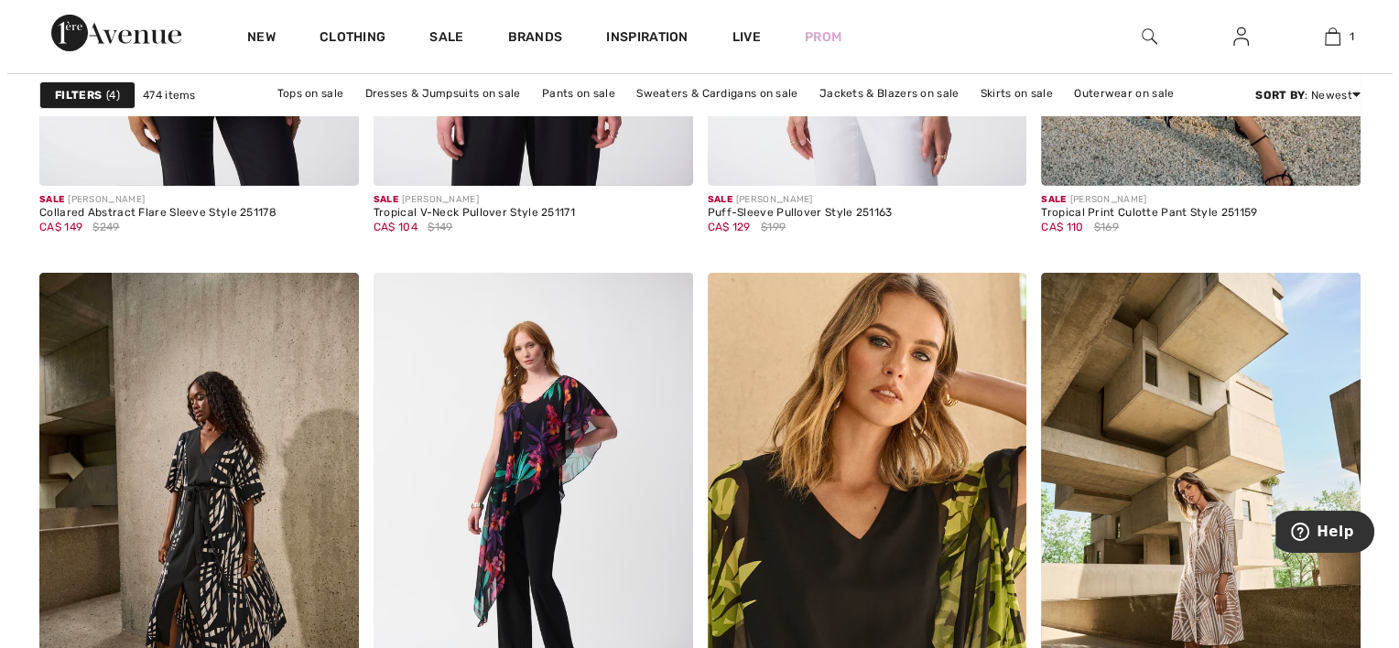
scroll to position [6274, 0]
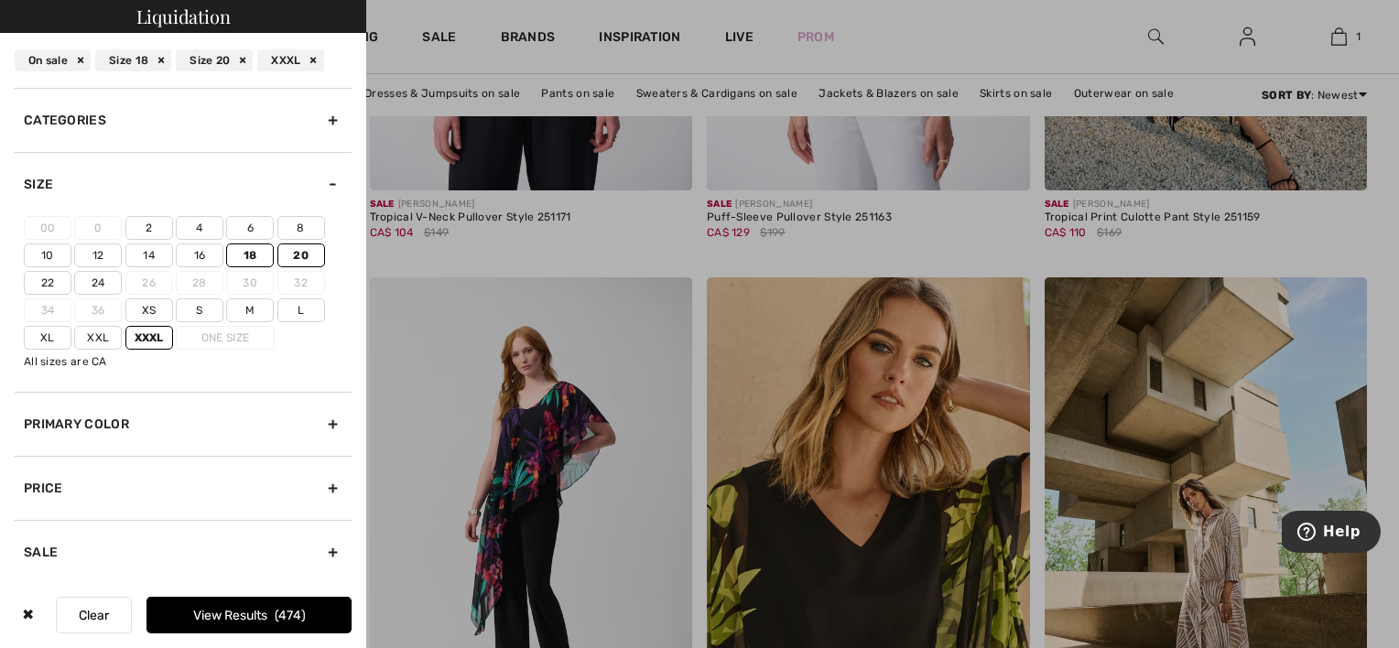
click at [629, 297] on div at bounding box center [699, 324] width 1399 height 648
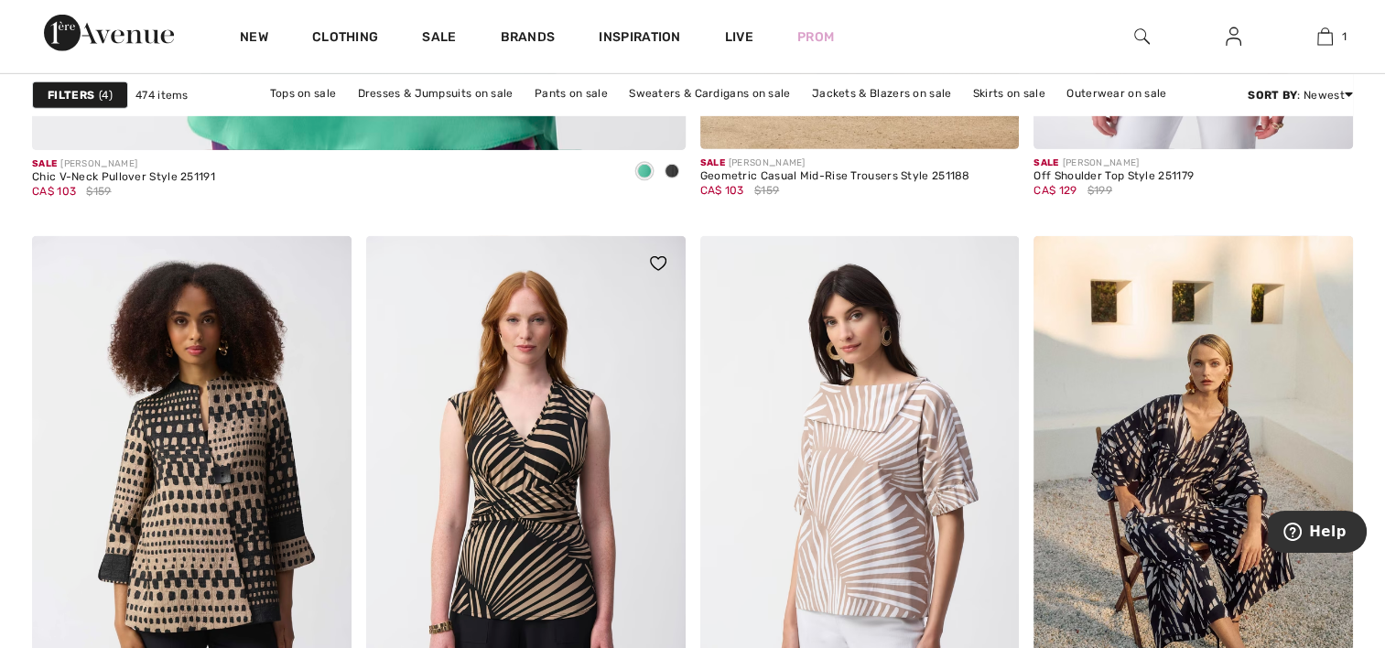
scroll to position [5858, 0]
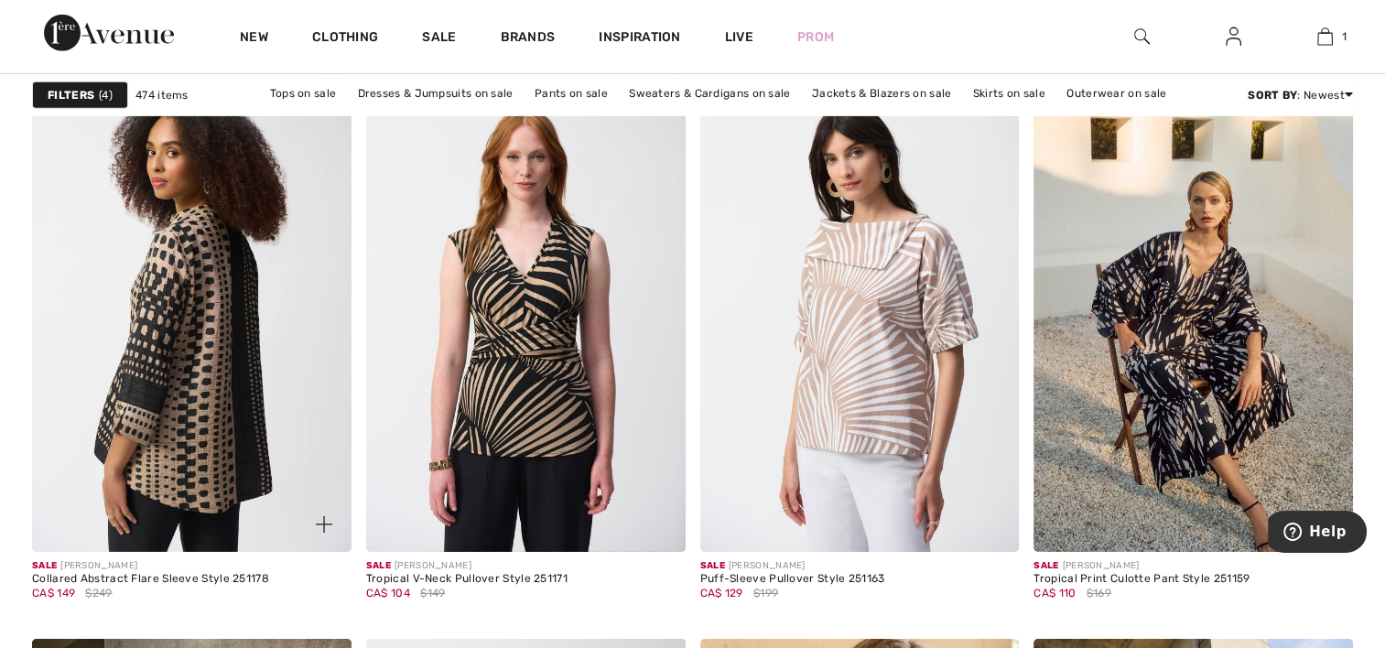
click at [213, 417] on img at bounding box center [191, 312] width 319 height 479
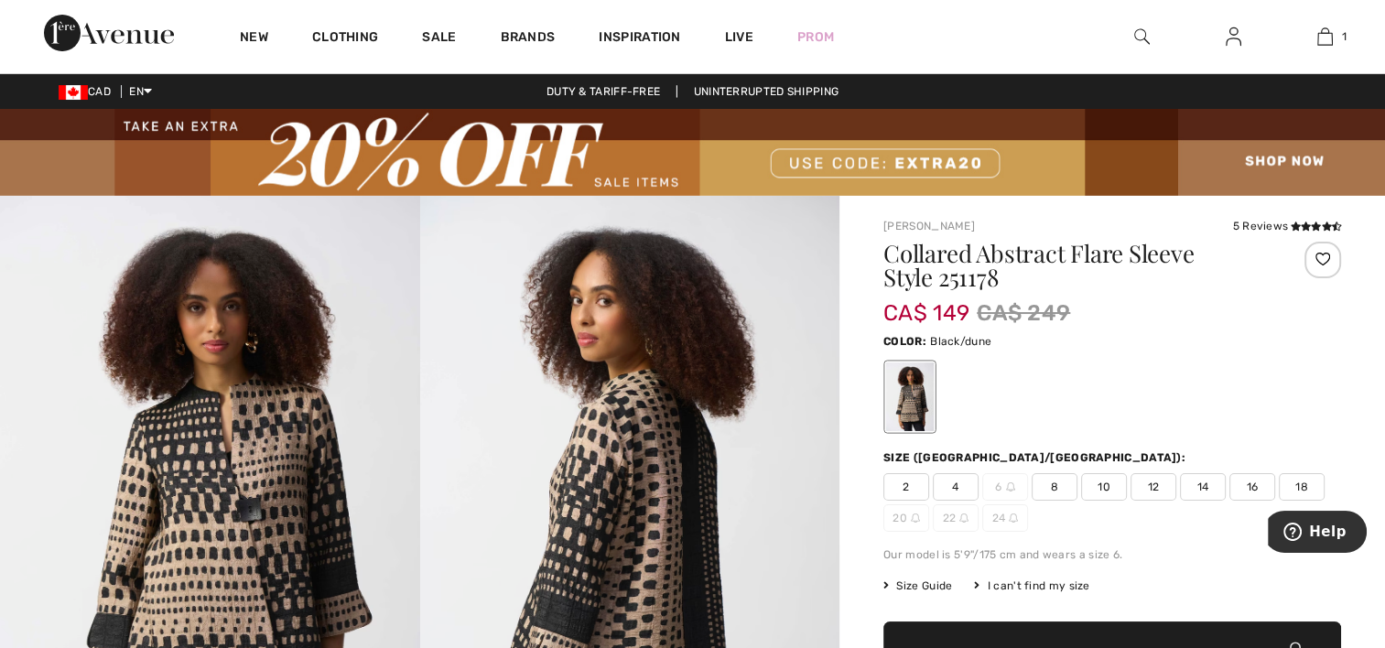
click at [1309, 487] on span "18" at bounding box center [1302, 486] width 46 height 27
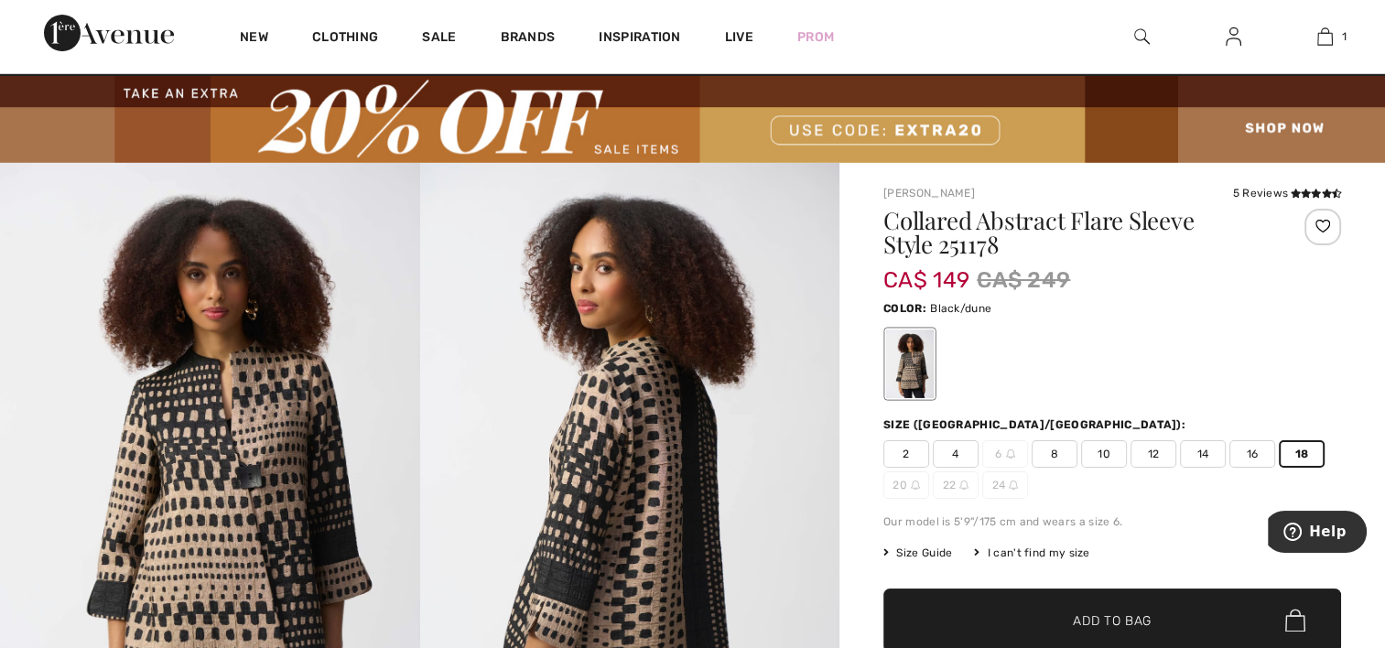
scroll to position [92, 0]
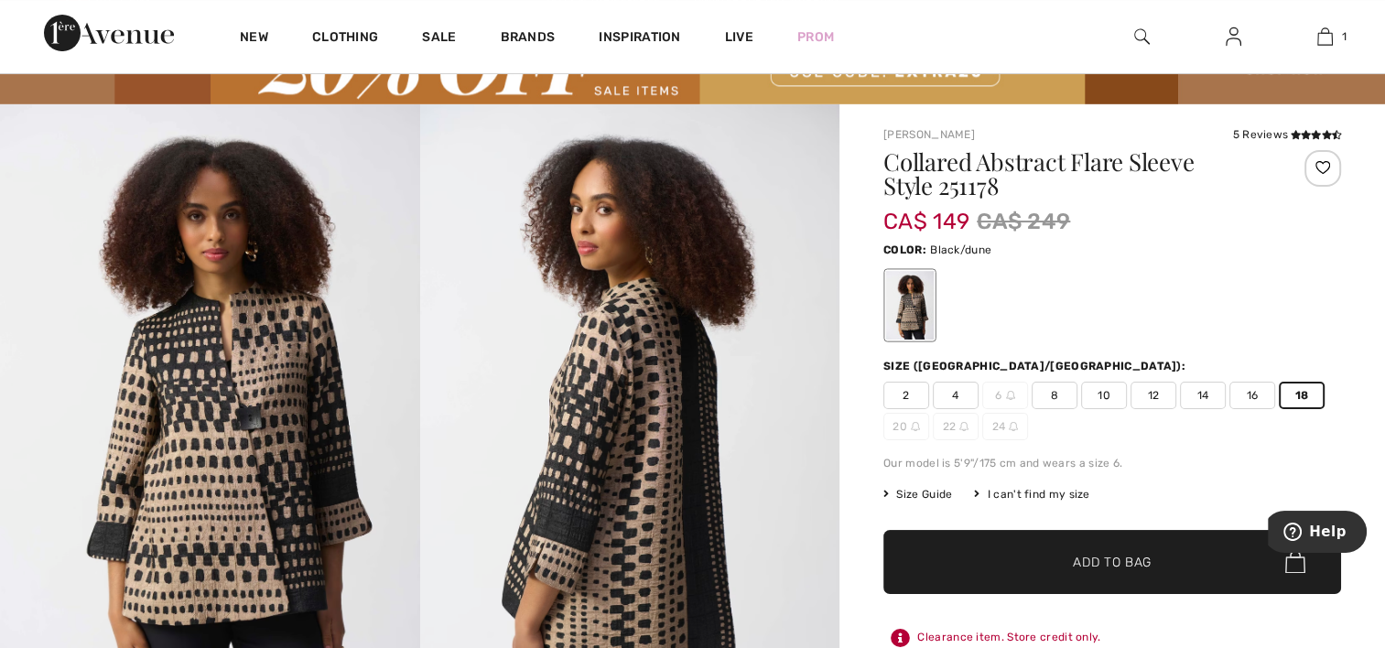
click at [1098, 565] on span "Add to Bag" at bounding box center [1112, 561] width 79 height 19
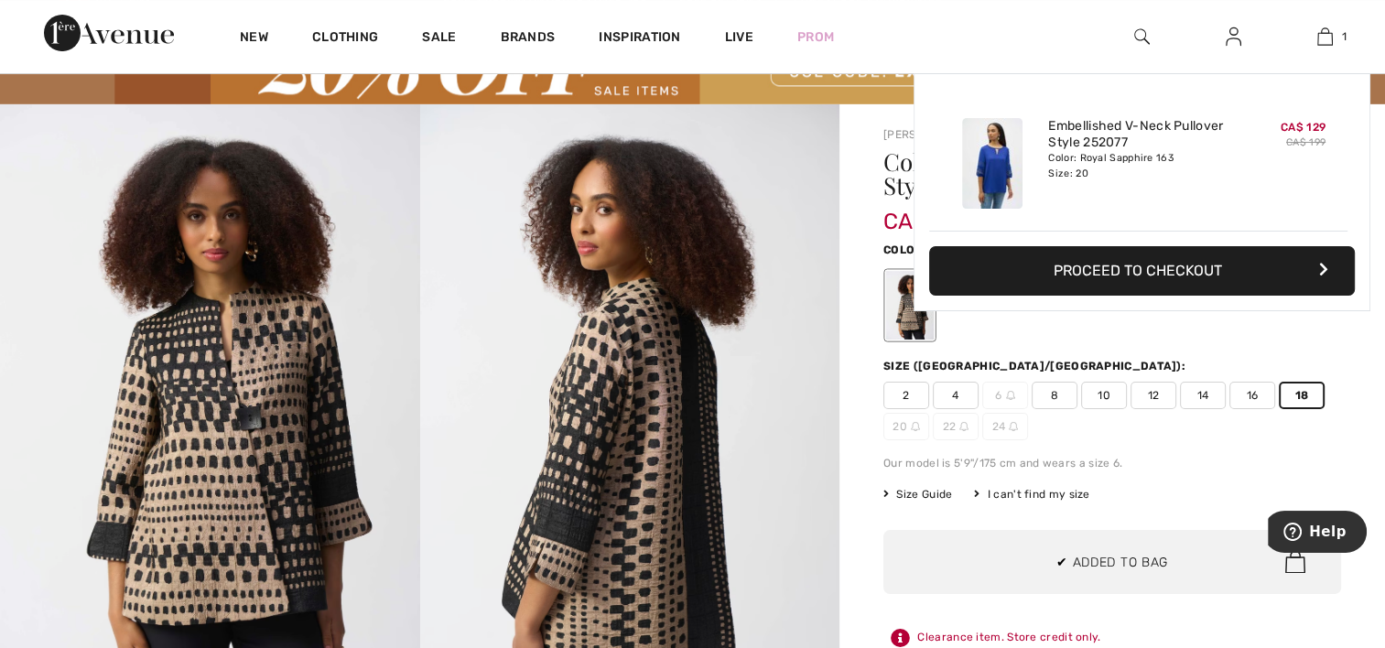
scroll to position [0, 0]
click at [1105, 275] on button "Proceed to Checkout" at bounding box center [1142, 270] width 426 height 49
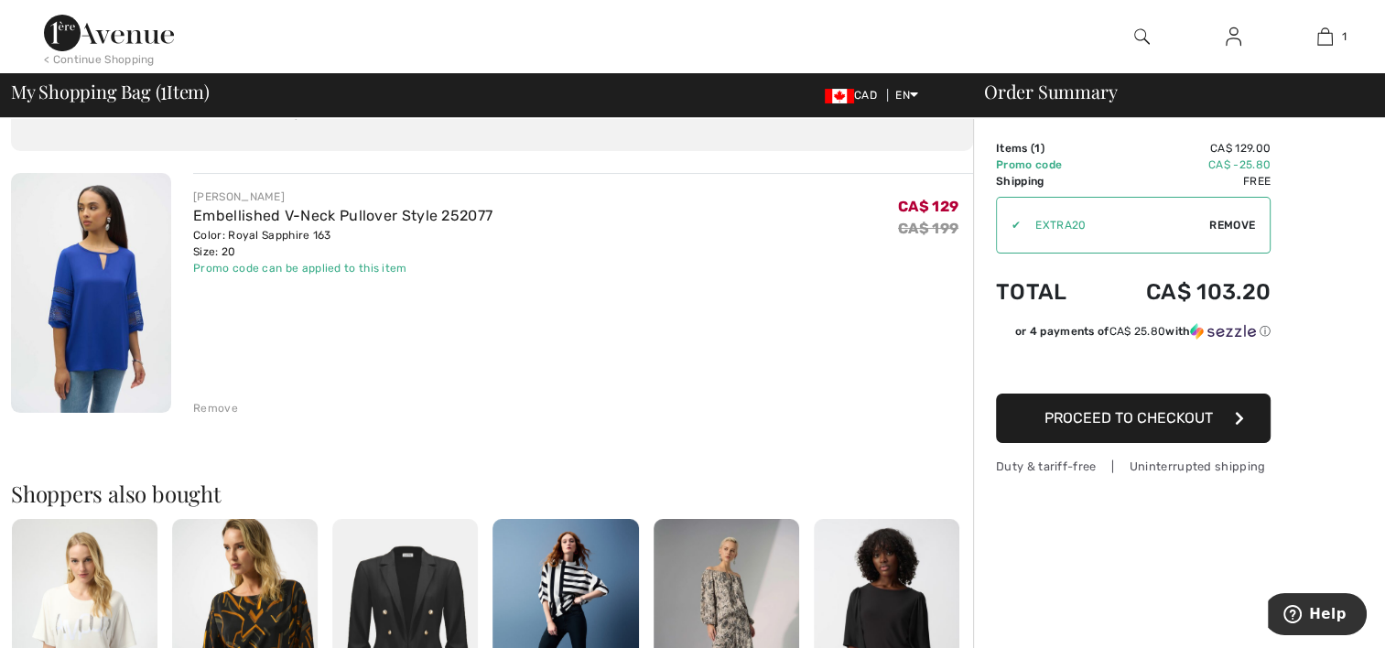
scroll to position [92, 0]
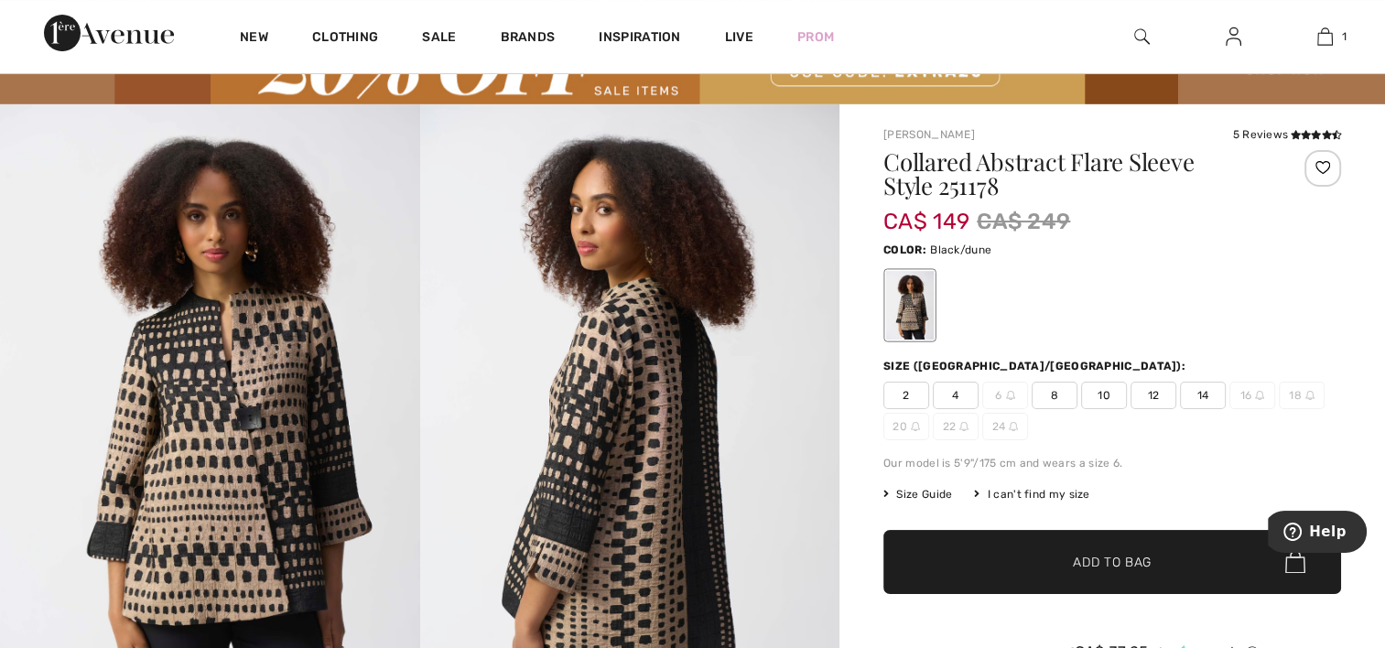
scroll to position [275, 0]
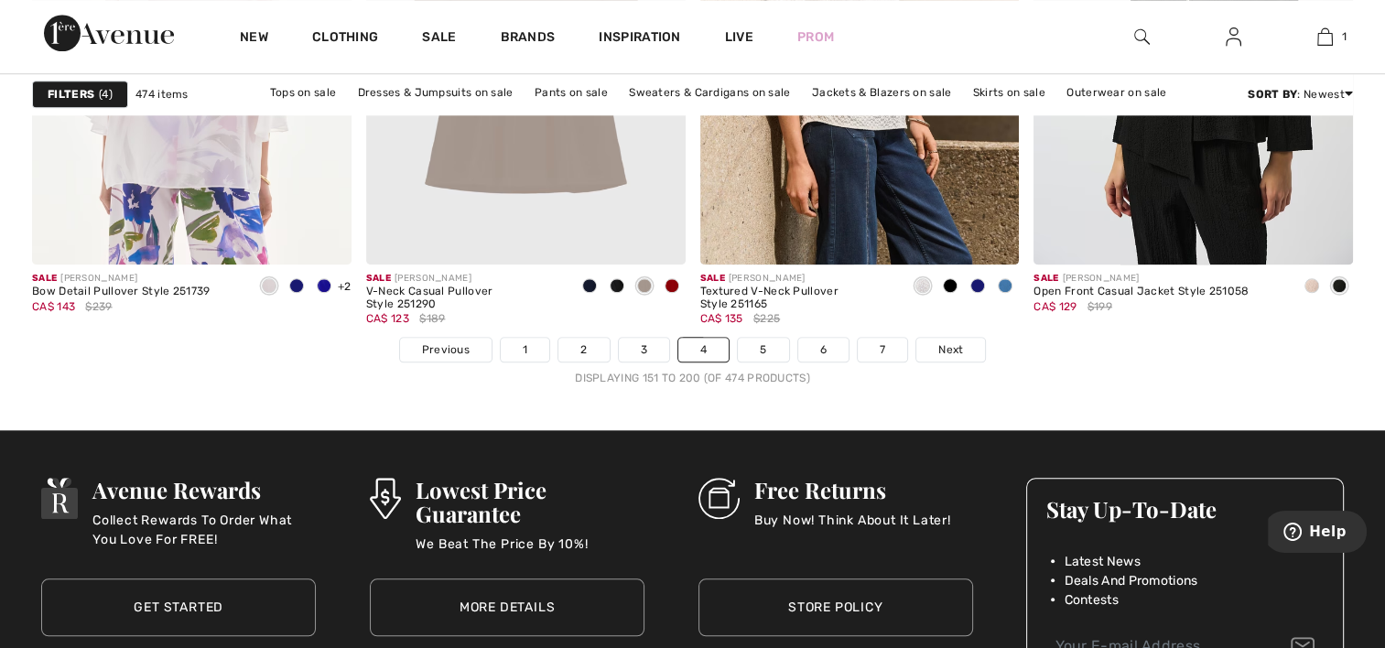
scroll to position [8696, 0]
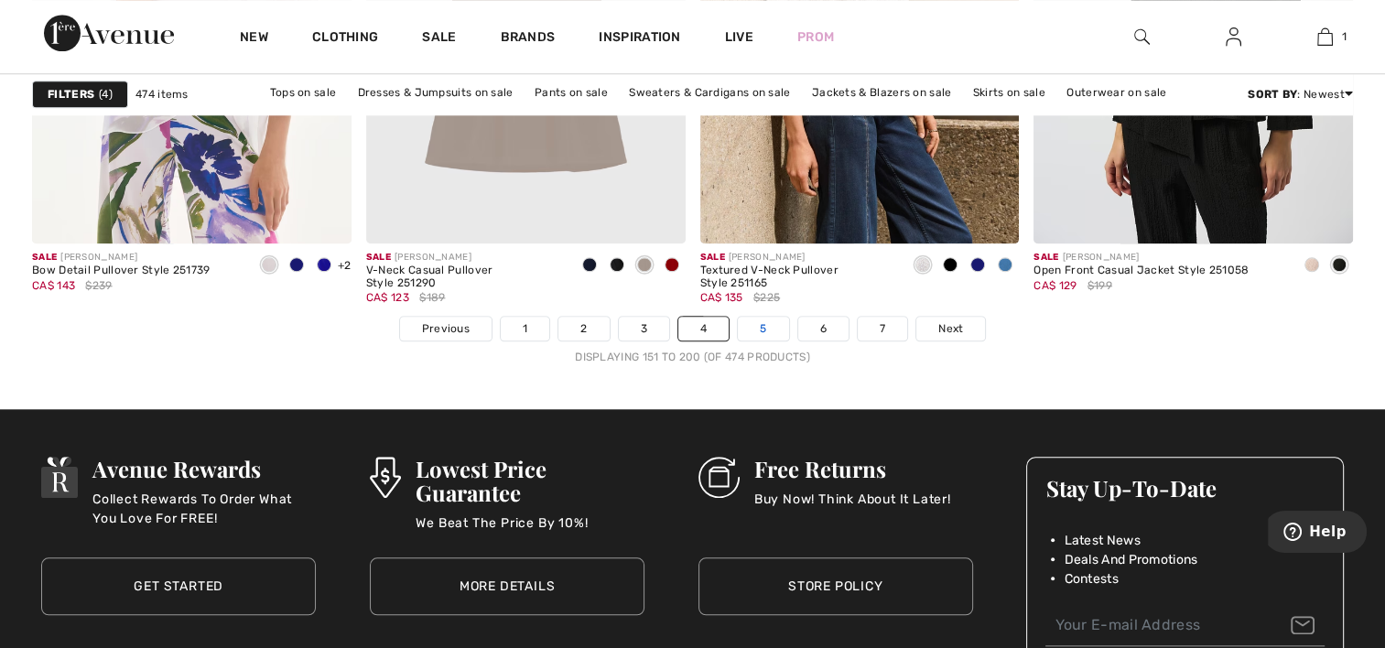
click at [759, 323] on link "5" at bounding box center [763, 329] width 50 height 24
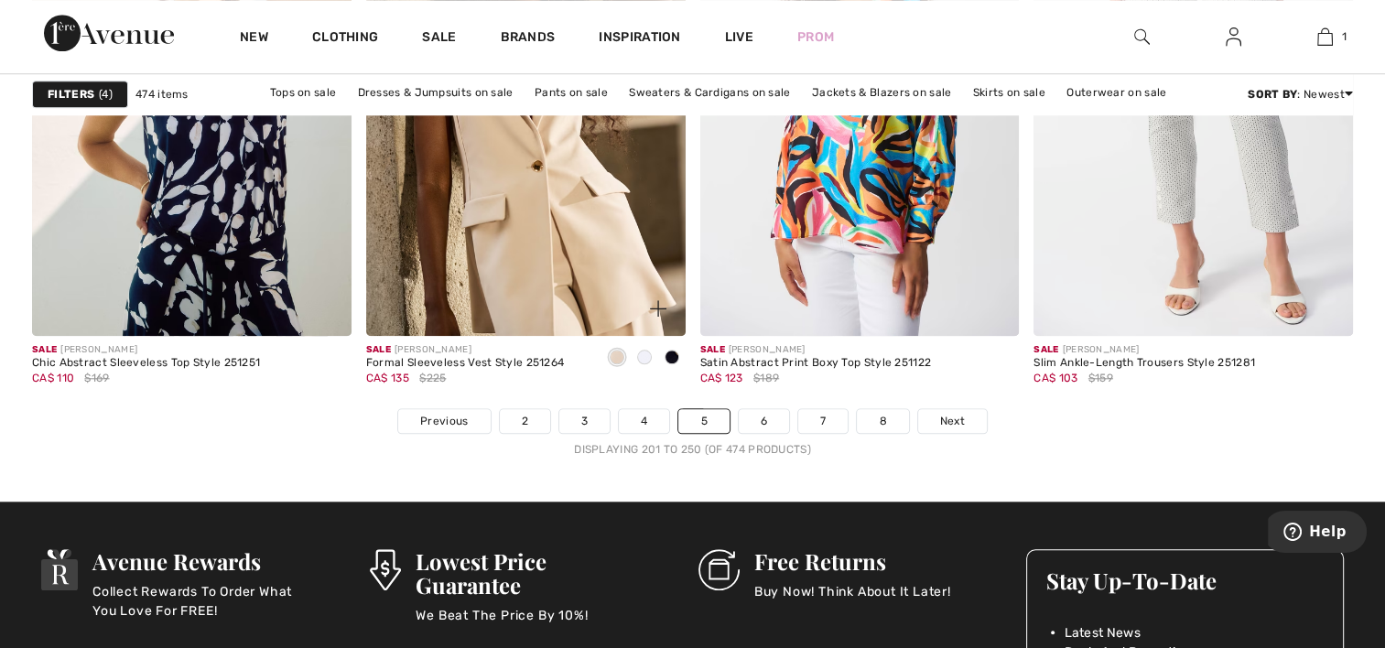
scroll to position [8604, 0]
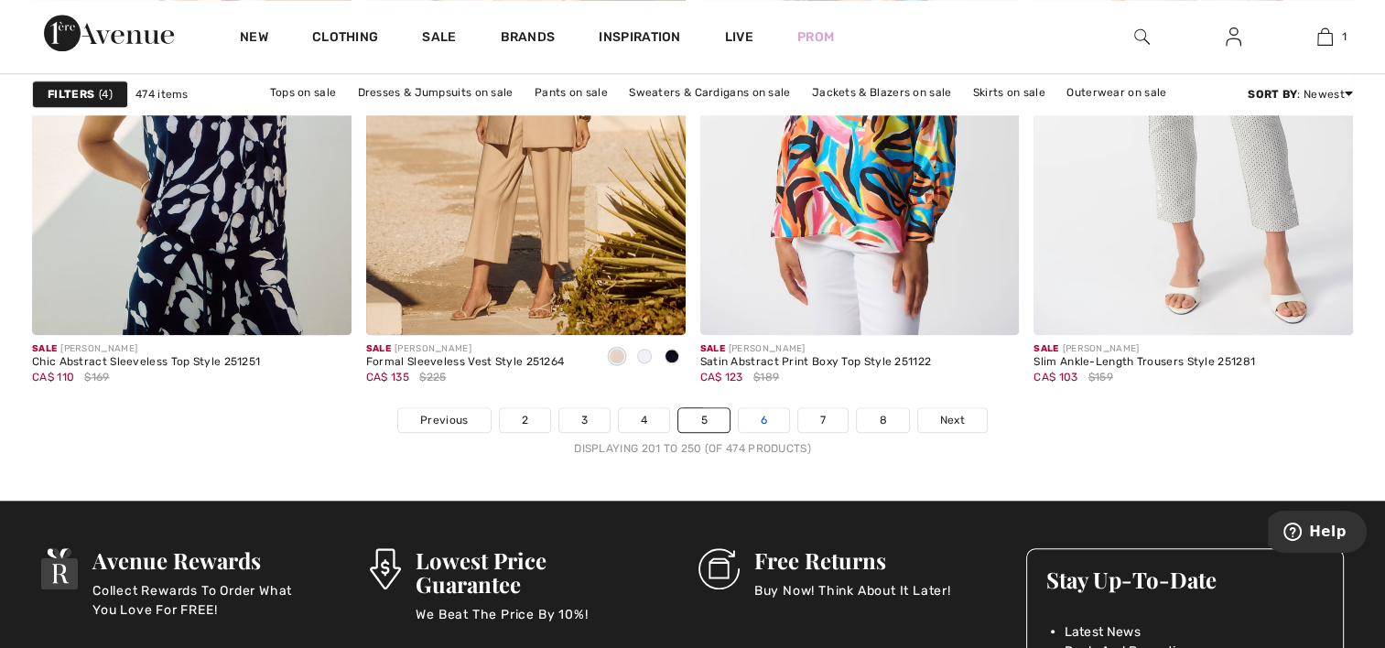
click at [767, 417] on link "6" at bounding box center [764, 420] width 50 height 24
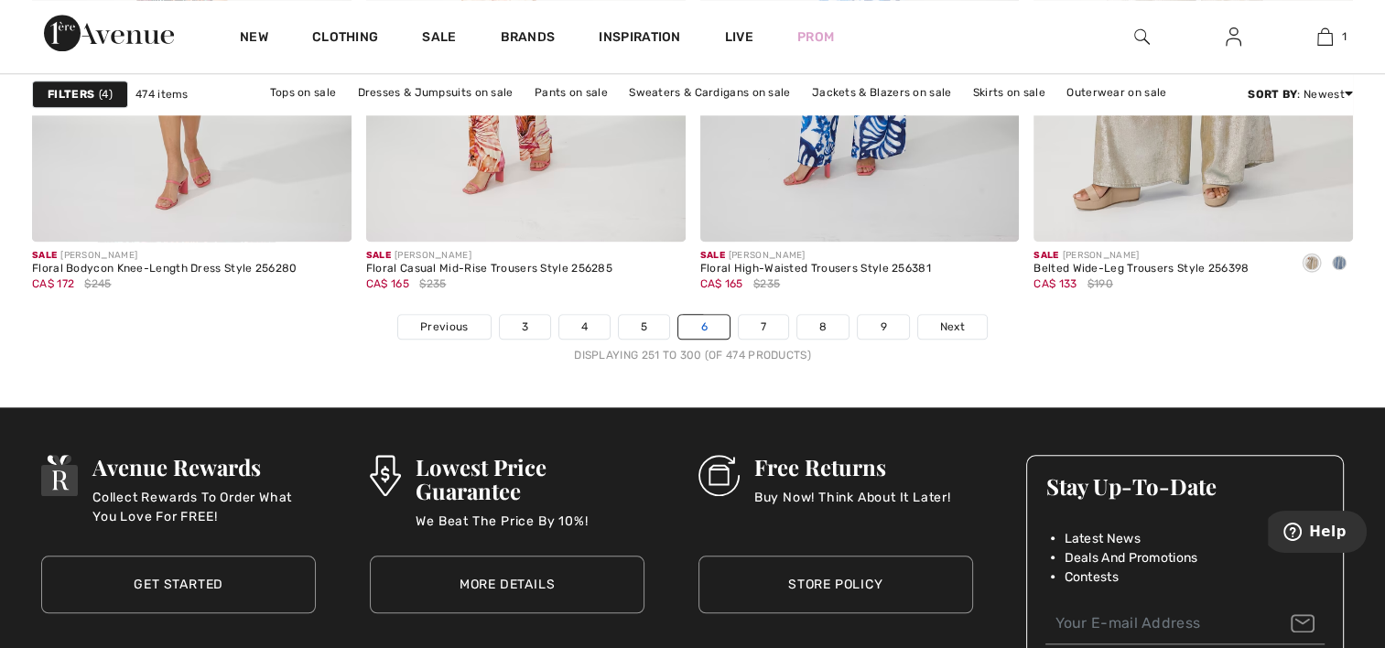
scroll to position [8696, 0]
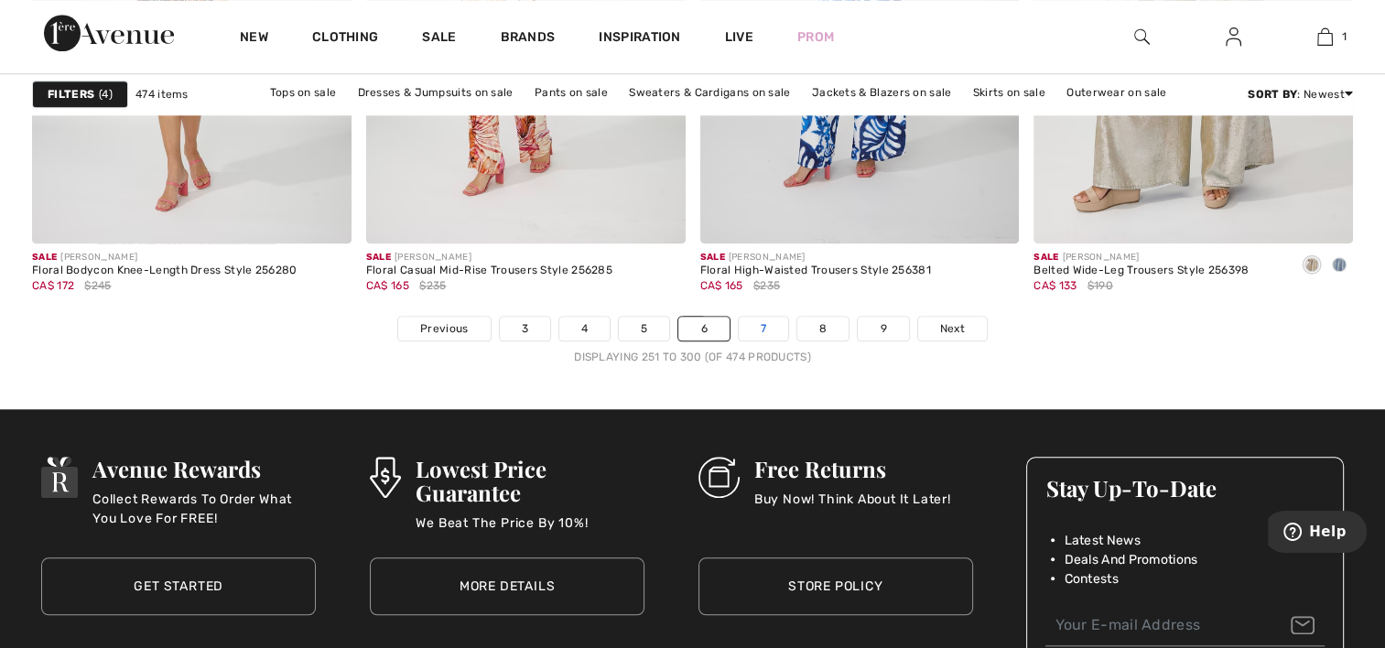
click at [764, 330] on link "7" at bounding box center [763, 329] width 49 height 24
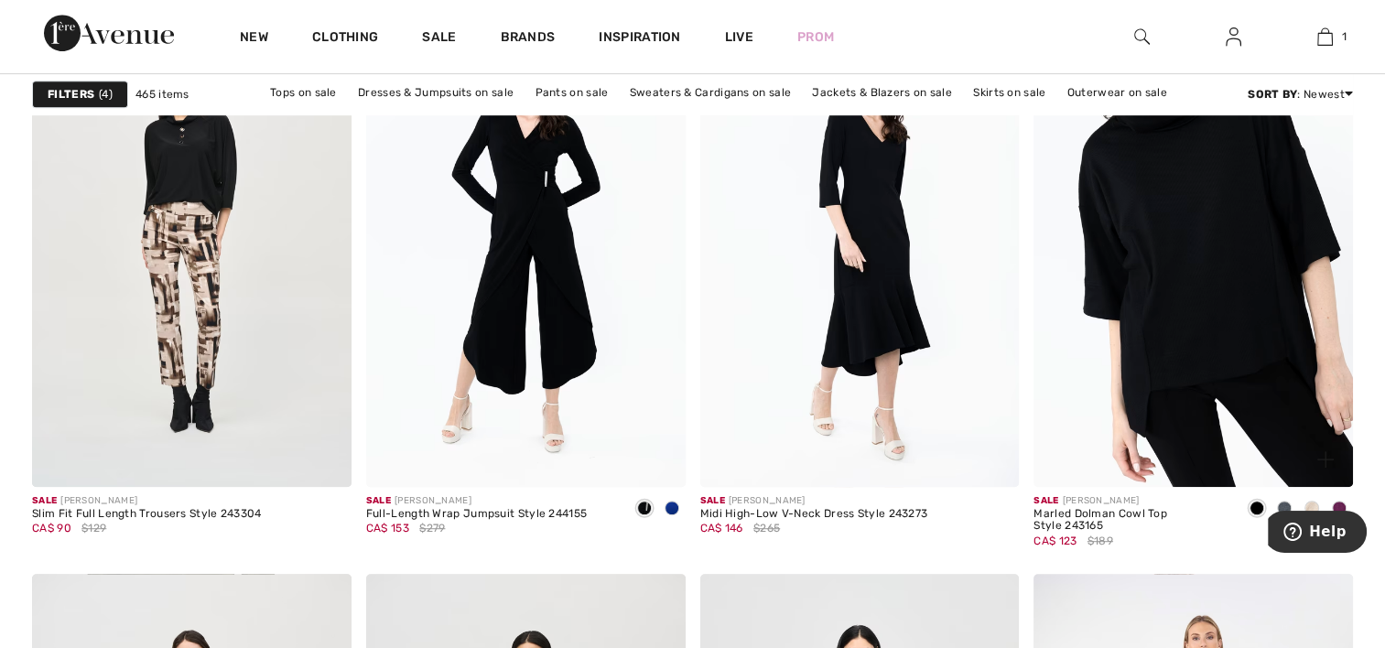
scroll to position [7780, 0]
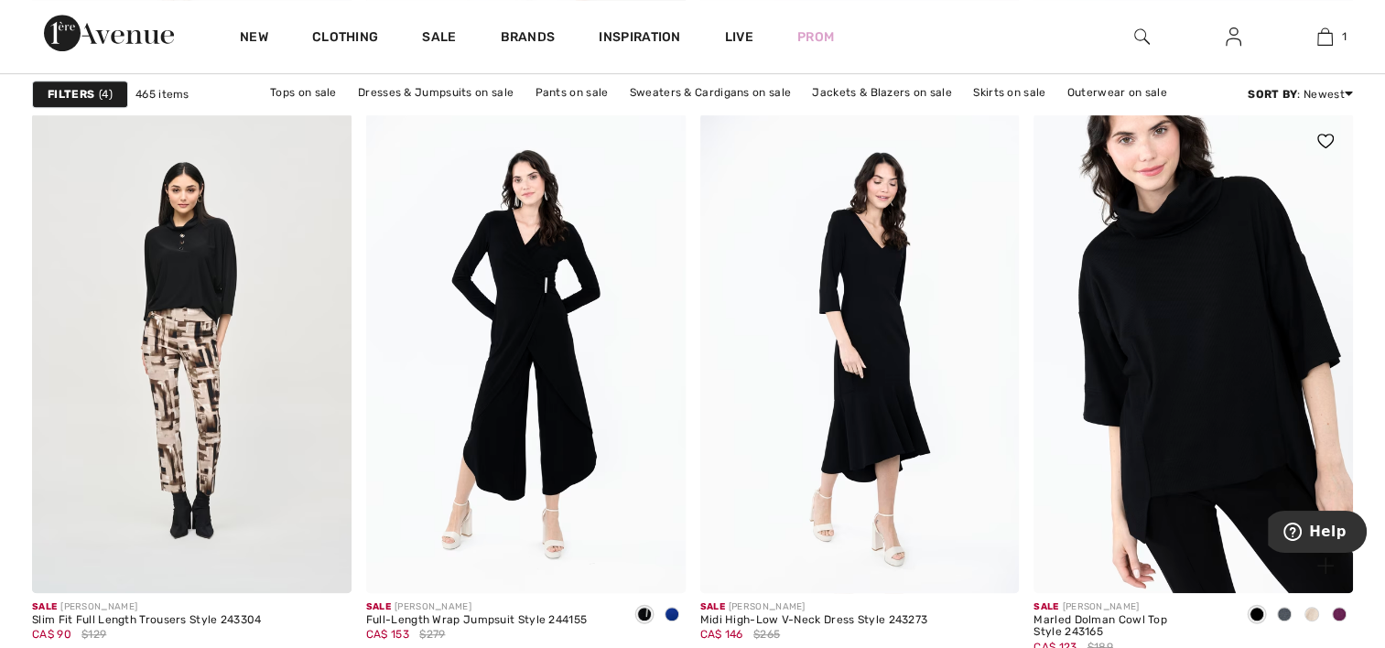
click at [1214, 227] on img at bounding box center [1192, 352] width 319 height 479
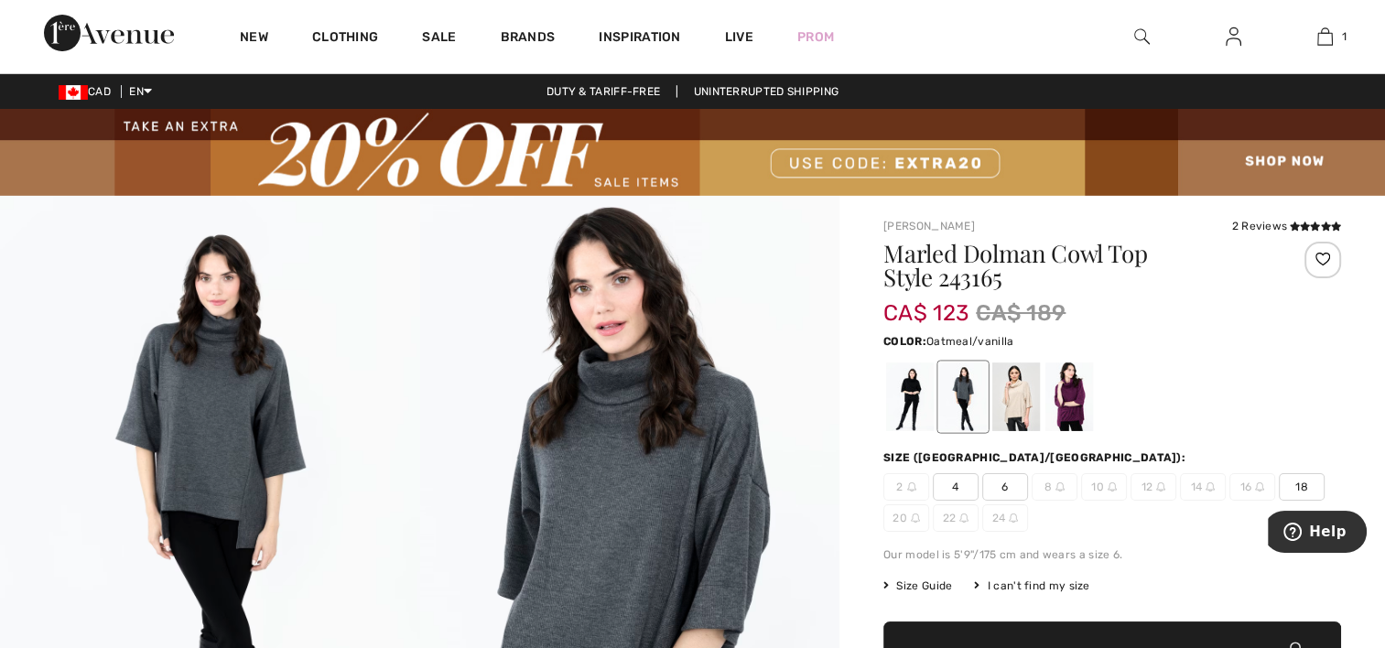
click at [1025, 398] on div at bounding box center [1016, 396] width 48 height 69
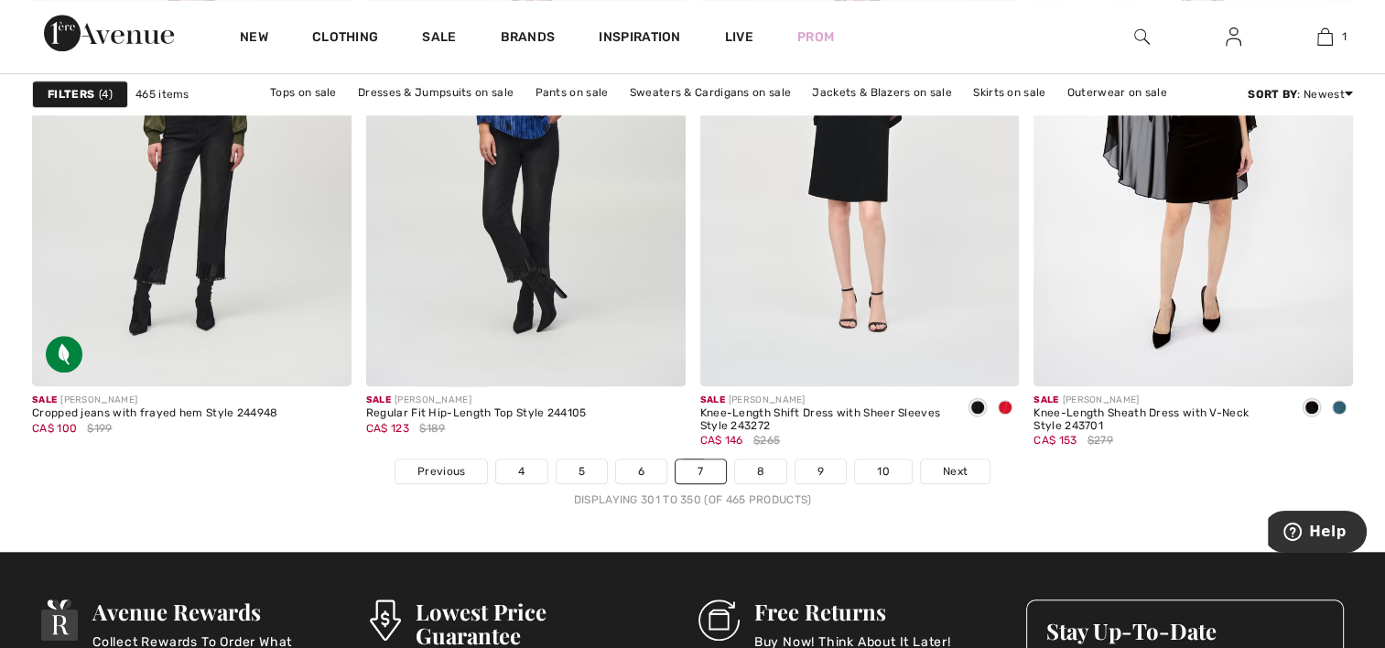
scroll to position [8696, 0]
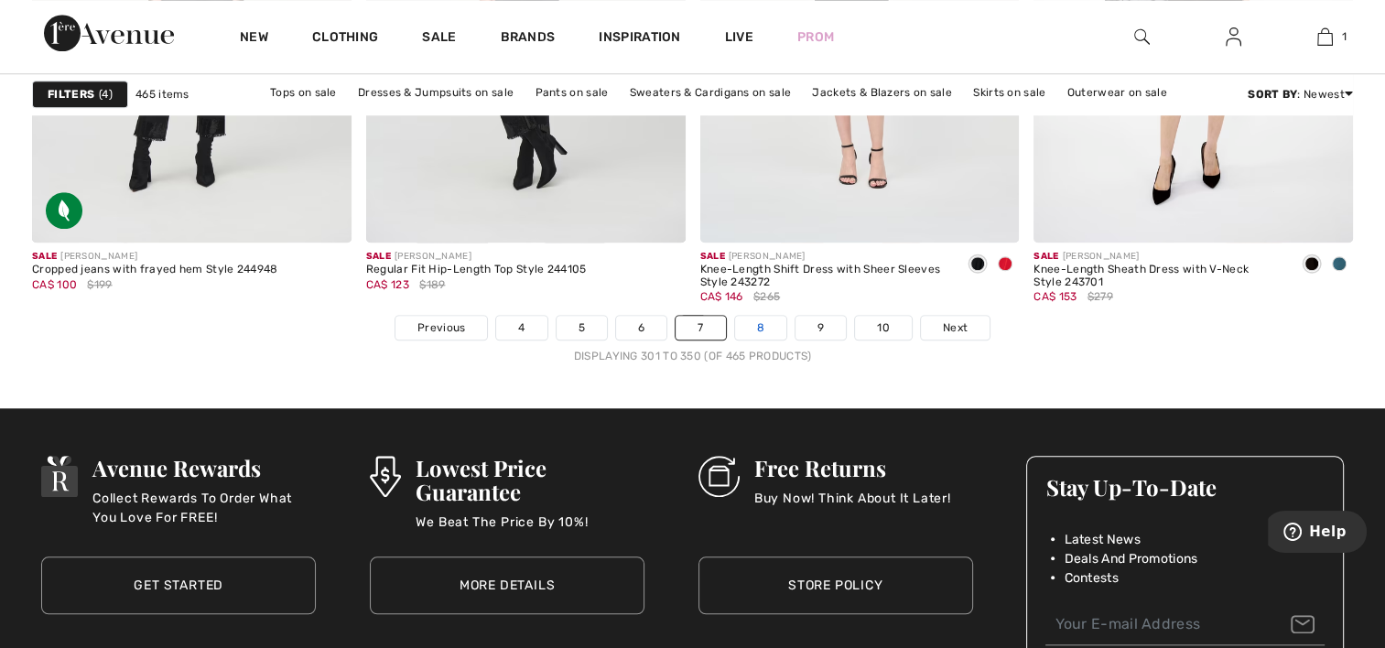
click at [751, 329] on link "8" at bounding box center [760, 328] width 51 height 24
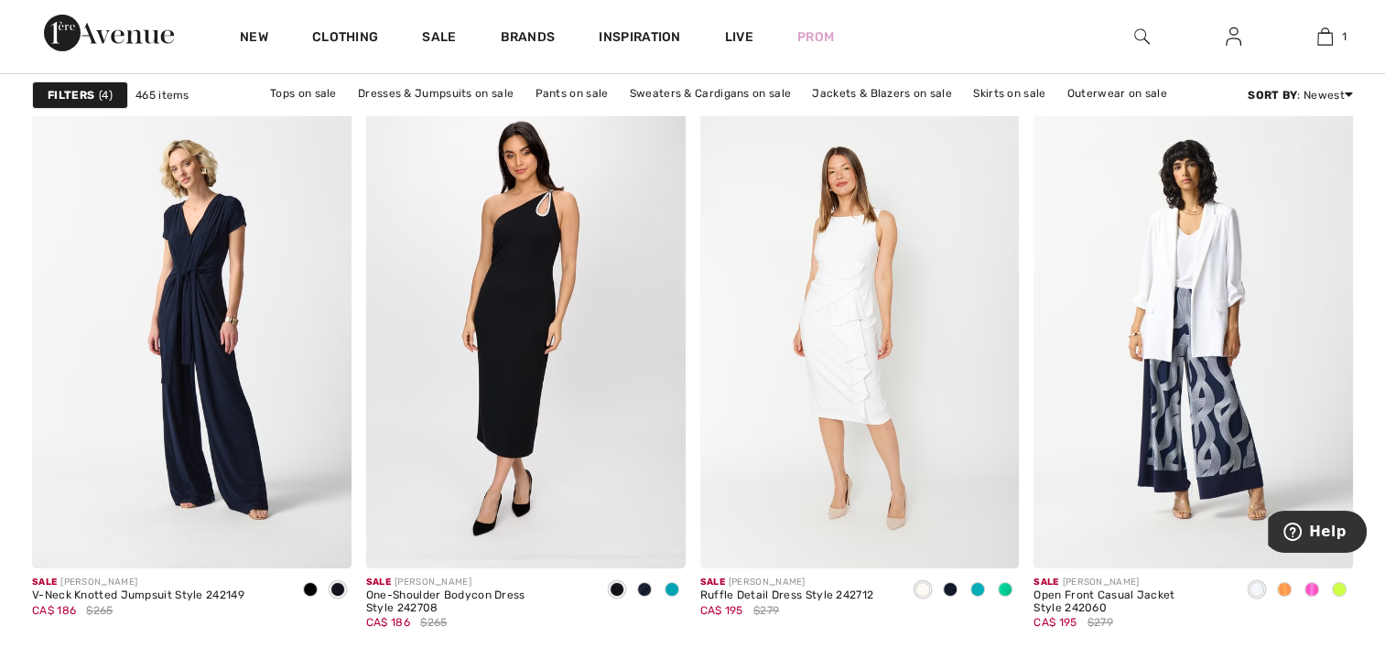
scroll to position [6499, 0]
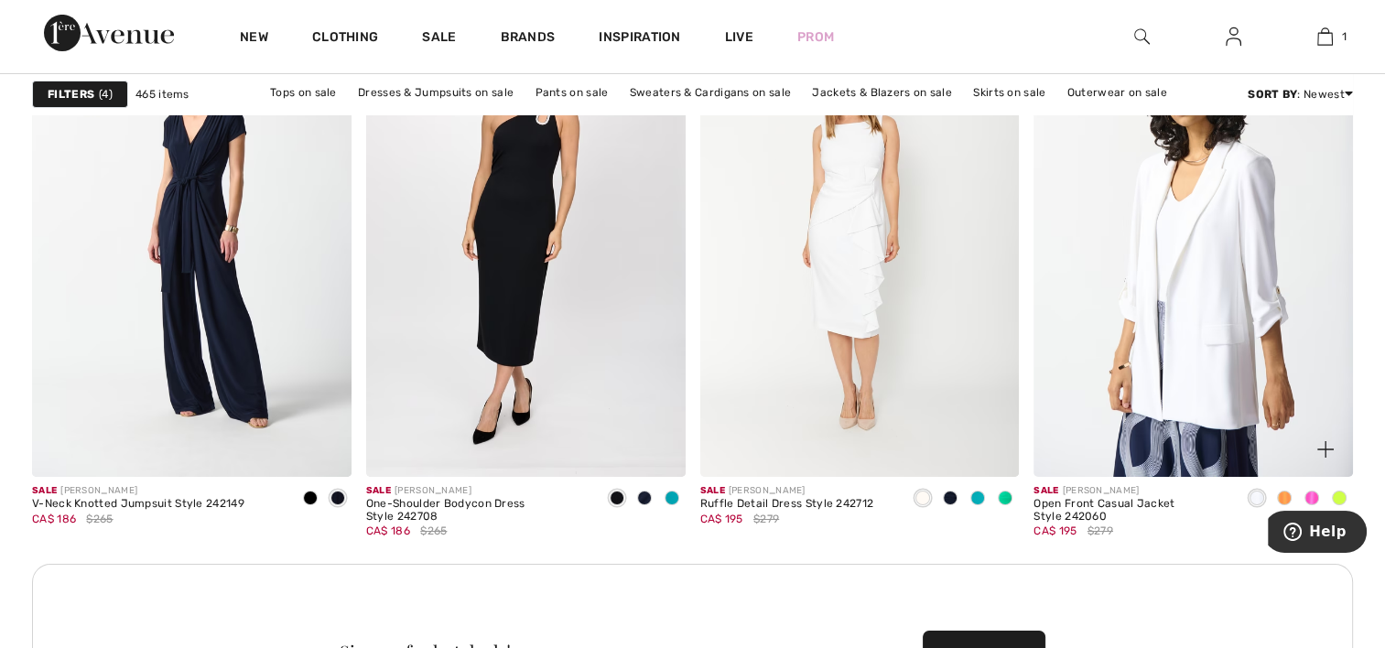
click at [1130, 289] on img at bounding box center [1192, 237] width 319 height 479
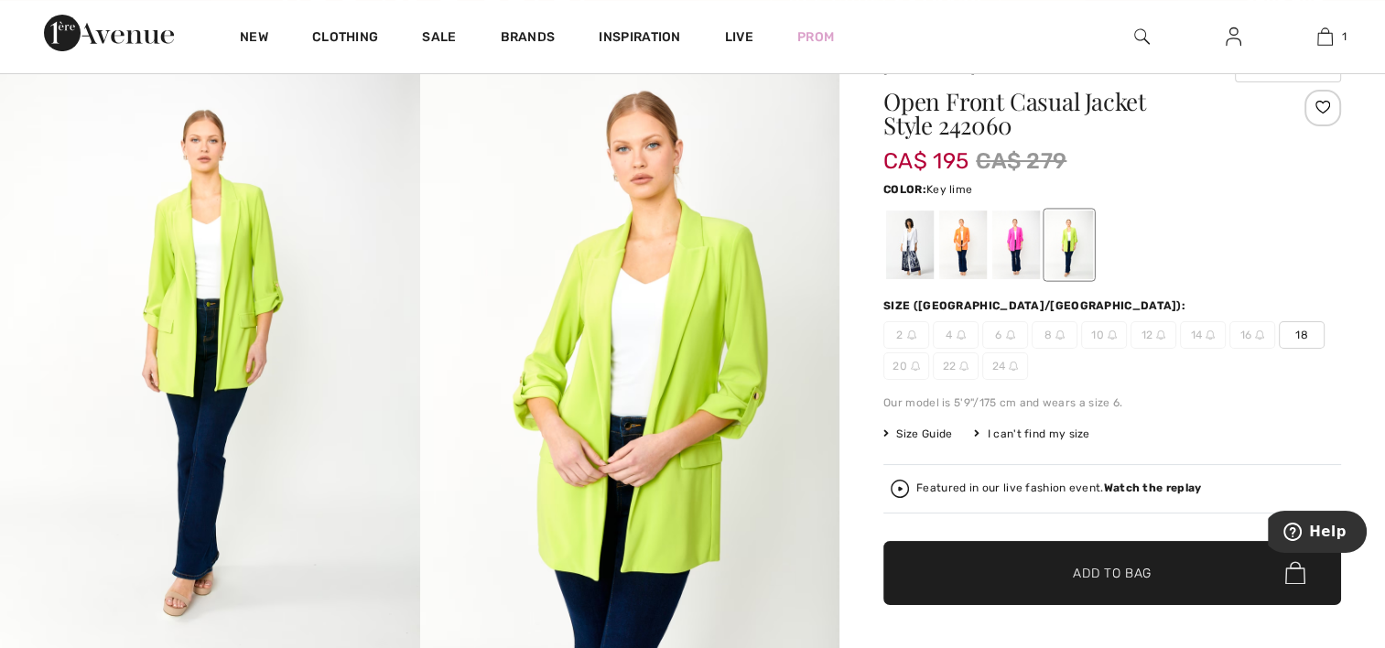
scroll to position [183, 0]
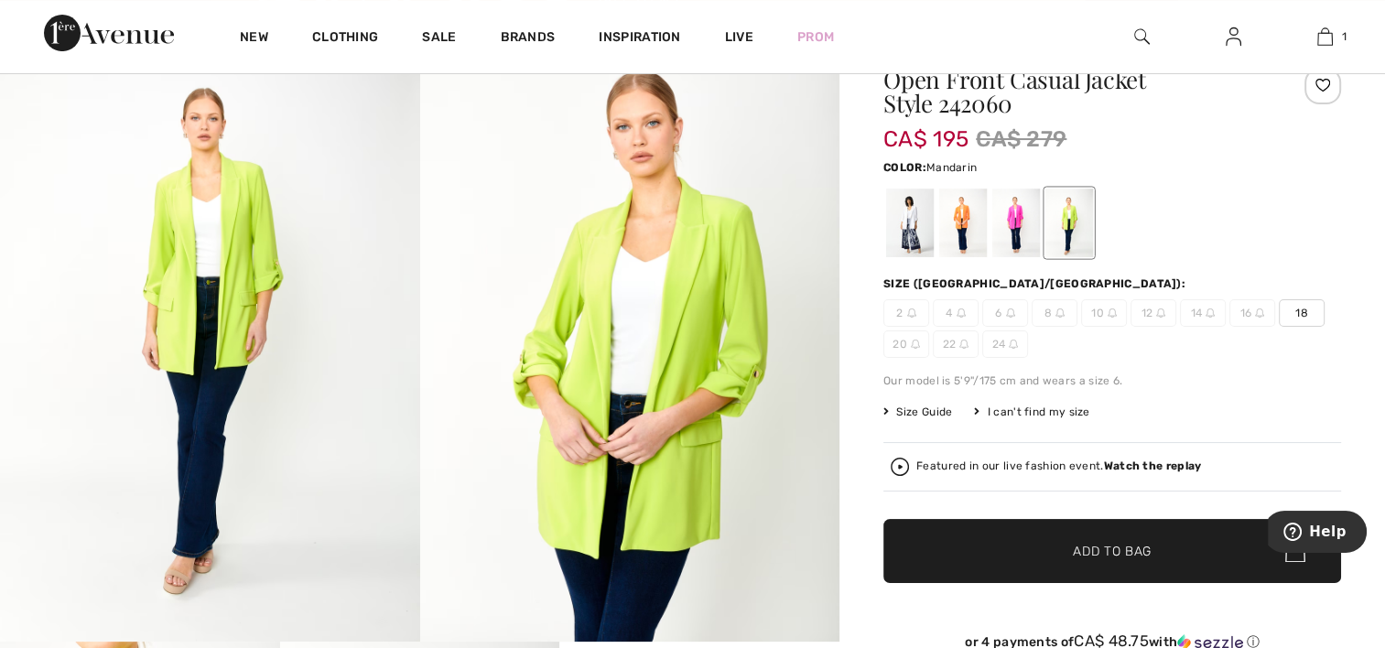
click at [964, 234] on div at bounding box center [963, 223] width 48 height 69
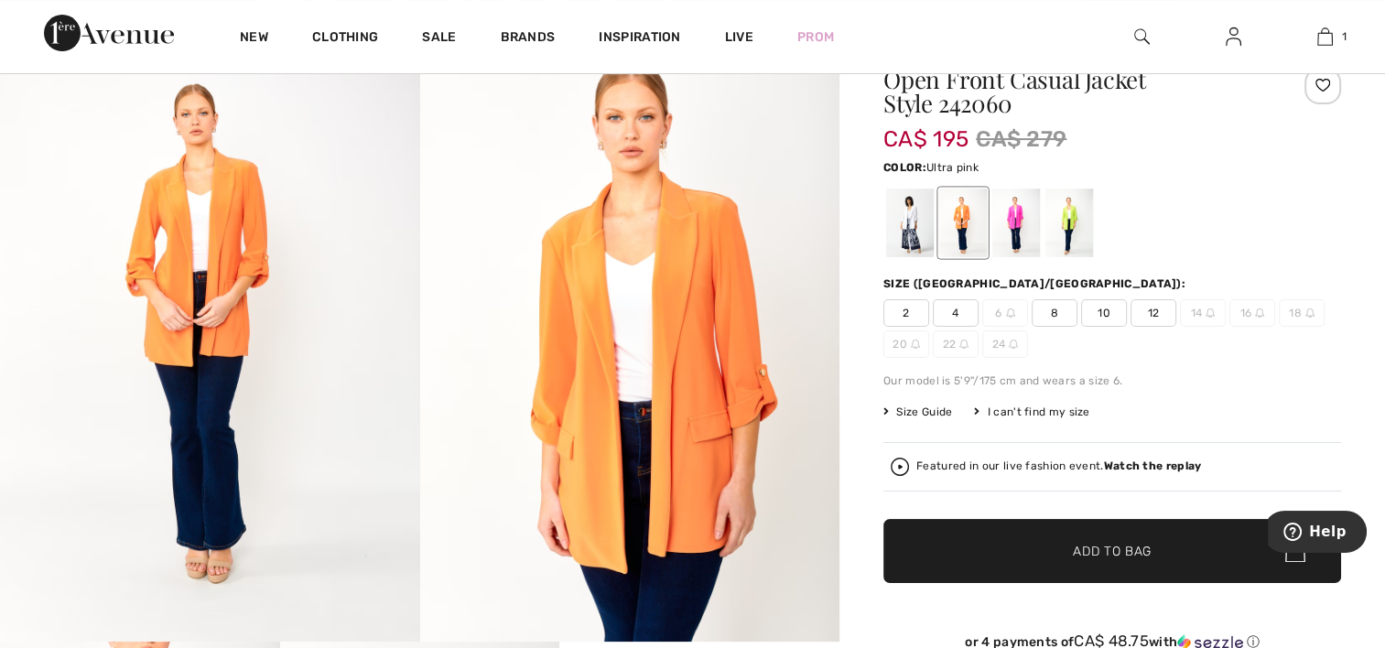
click at [1009, 239] on div at bounding box center [1016, 223] width 48 height 69
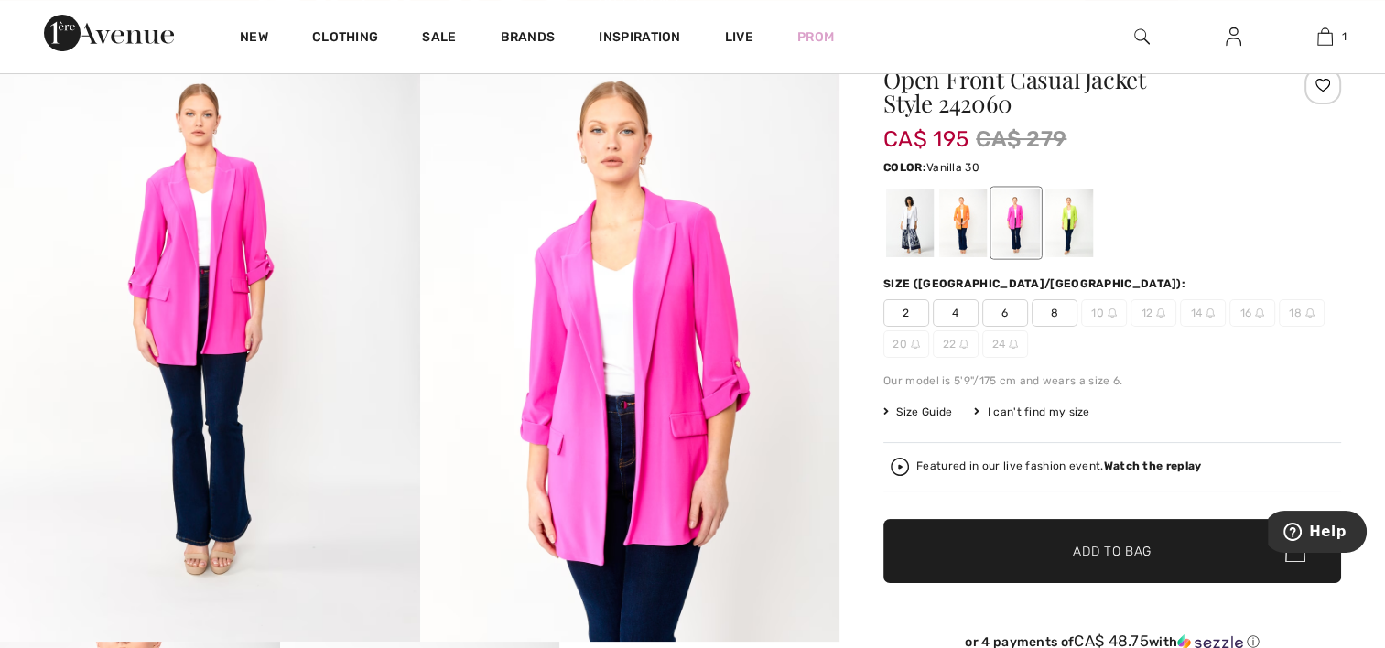
click at [915, 242] on div at bounding box center [910, 223] width 48 height 69
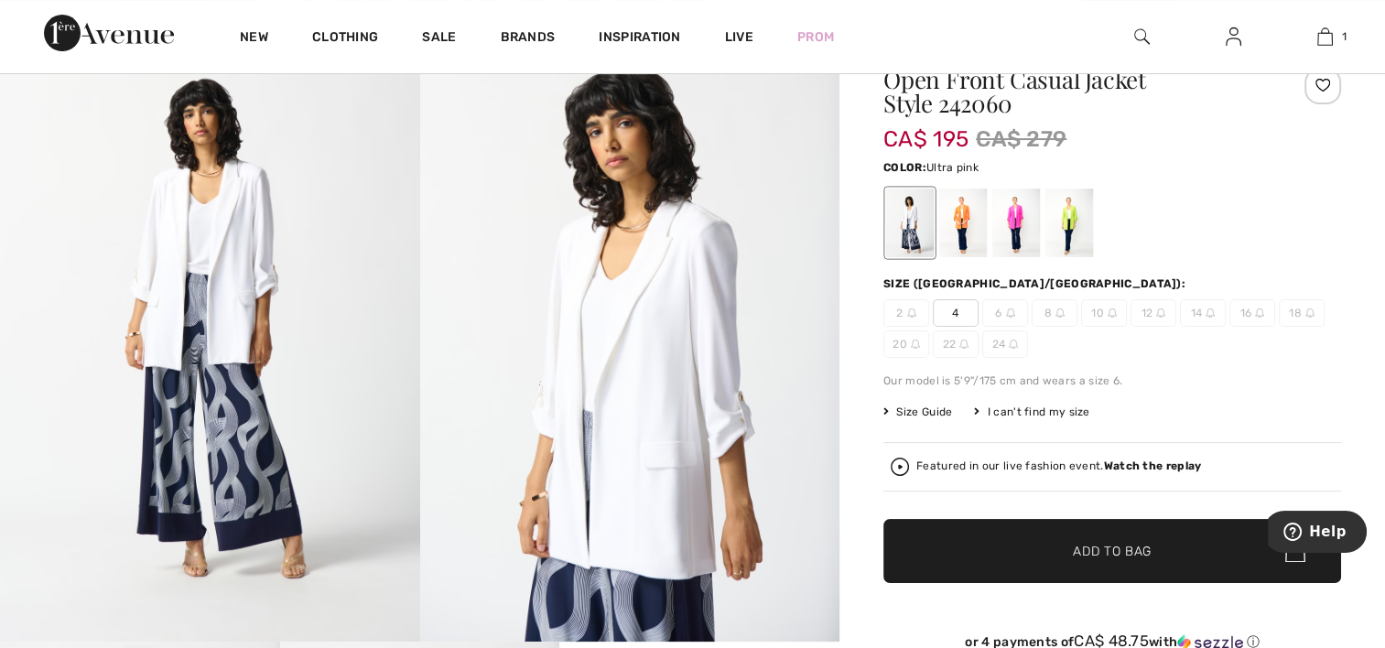
click at [1009, 239] on div at bounding box center [1016, 223] width 48 height 69
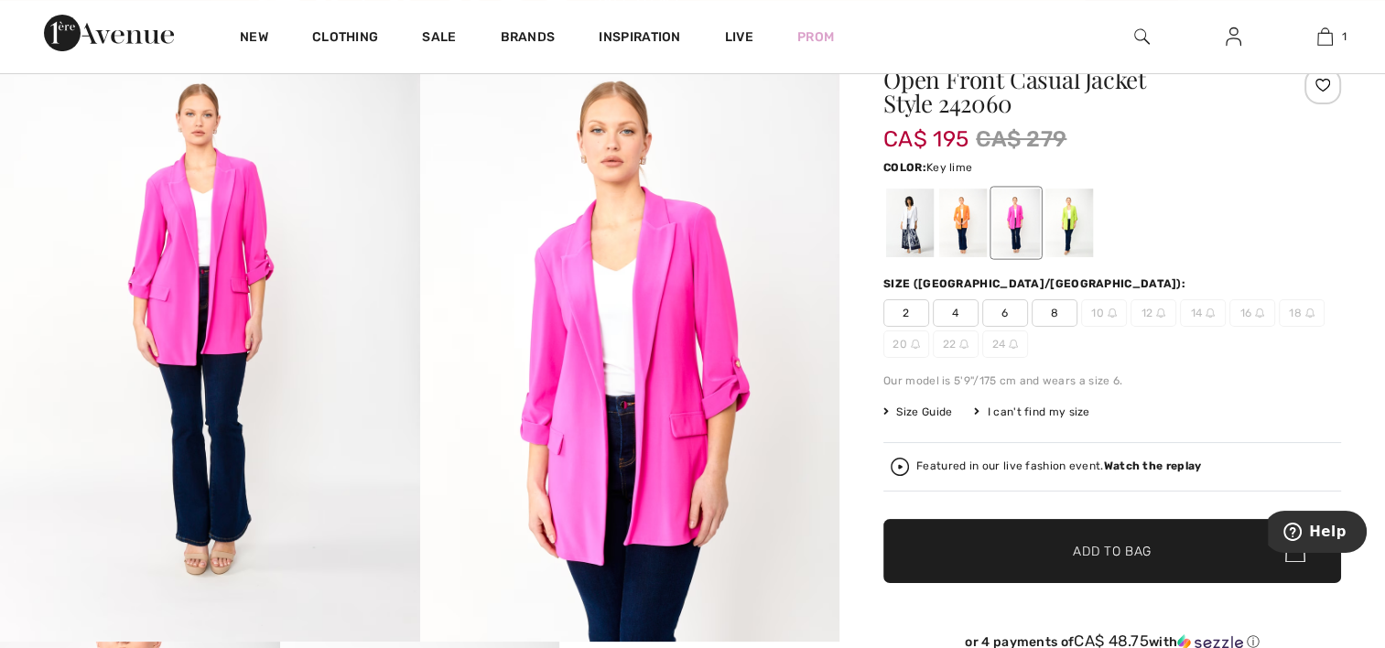
click at [1062, 229] on div at bounding box center [1069, 223] width 48 height 69
